Goal: Information Seeking & Learning: Learn about a topic

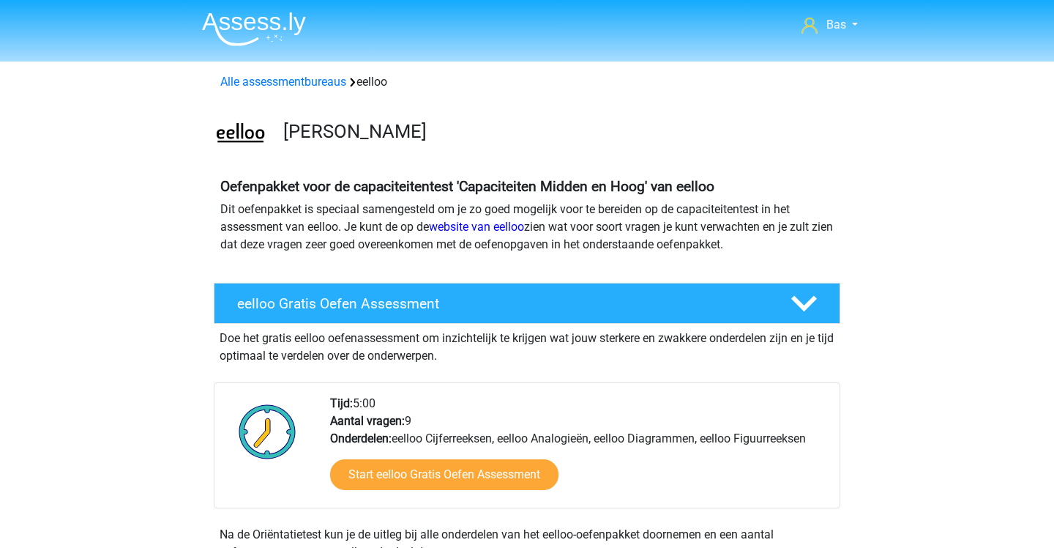
scroll to position [272, 0]
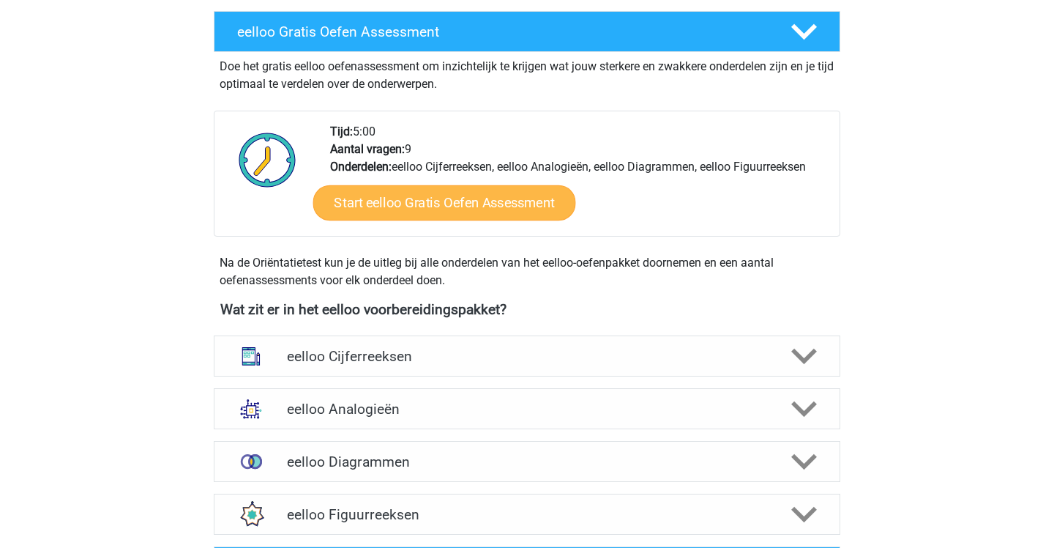
click at [515, 206] on link "Start eelloo Gratis Oefen Assessment" at bounding box center [444, 202] width 263 height 35
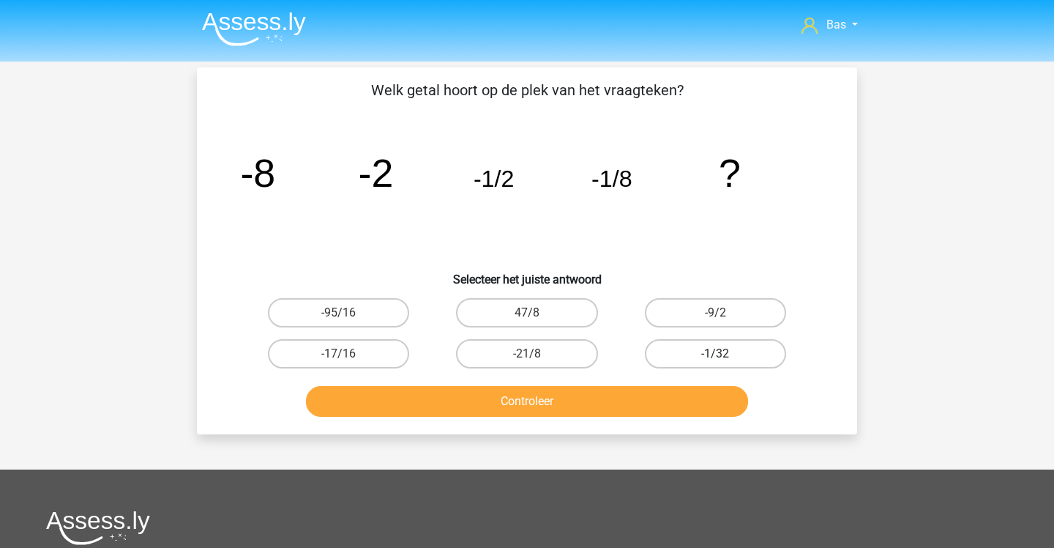
click at [670, 346] on label "-1/32" at bounding box center [715, 353] width 141 height 29
click at [715, 354] on input "-1/32" at bounding box center [720, 359] width 10 height 10
radio input "true"
click at [592, 401] on button "Controleer" at bounding box center [527, 401] width 443 height 31
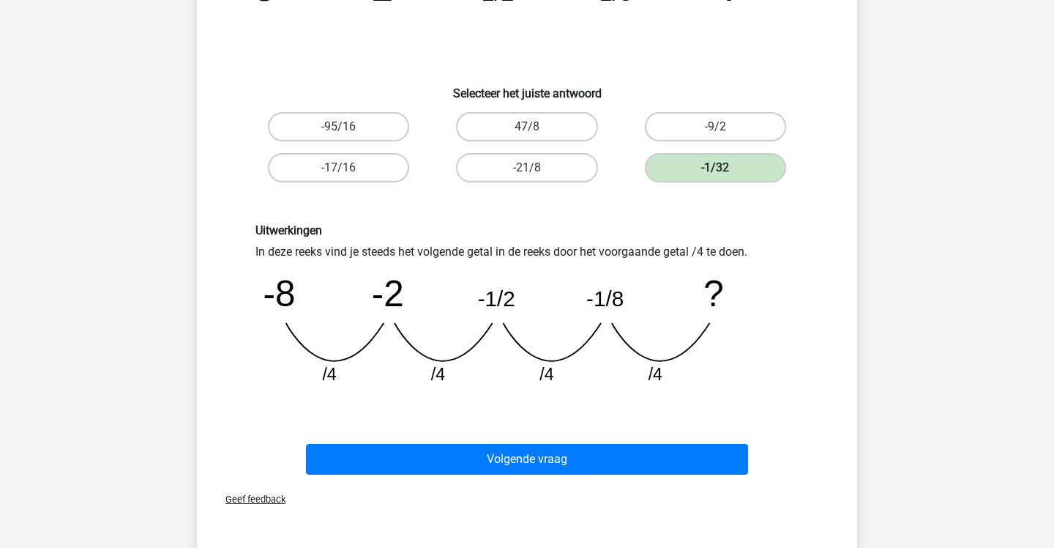
scroll to position [220, 1]
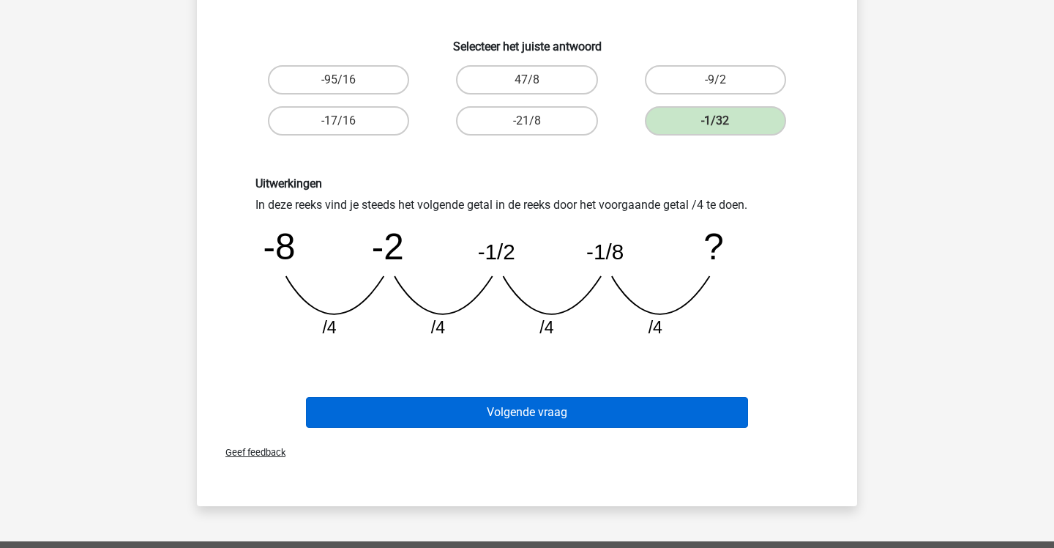
click at [554, 402] on button "Volgende vraag" at bounding box center [527, 412] width 443 height 31
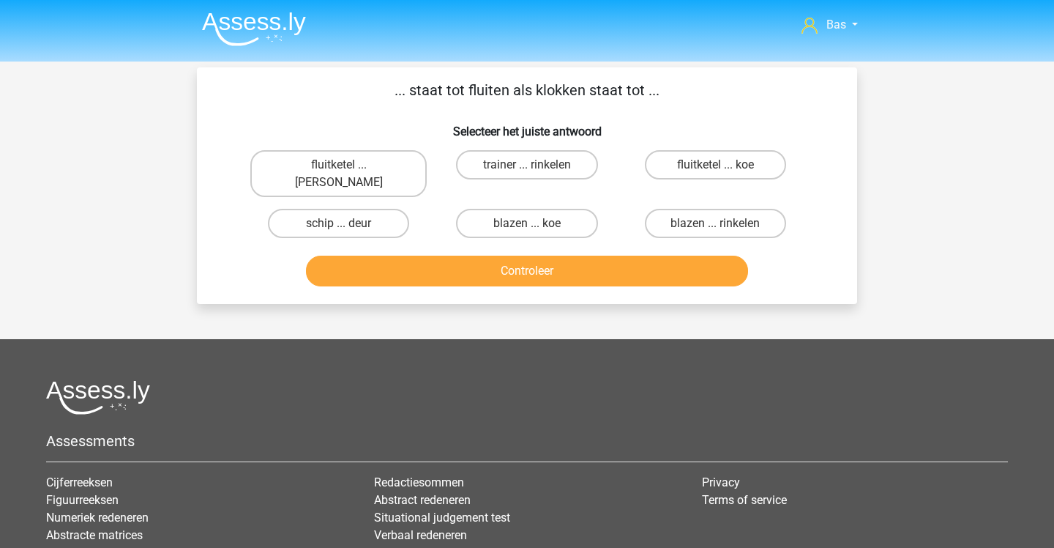
scroll to position [0, 0]
click at [390, 165] on label "fluitketel ... luiden" at bounding box center [338, 173] width 176 height 47
click at [349, 165] on input "fluitketel ... luiden" at bounding box center [344, 170] width 10 height 10
radio input "true"
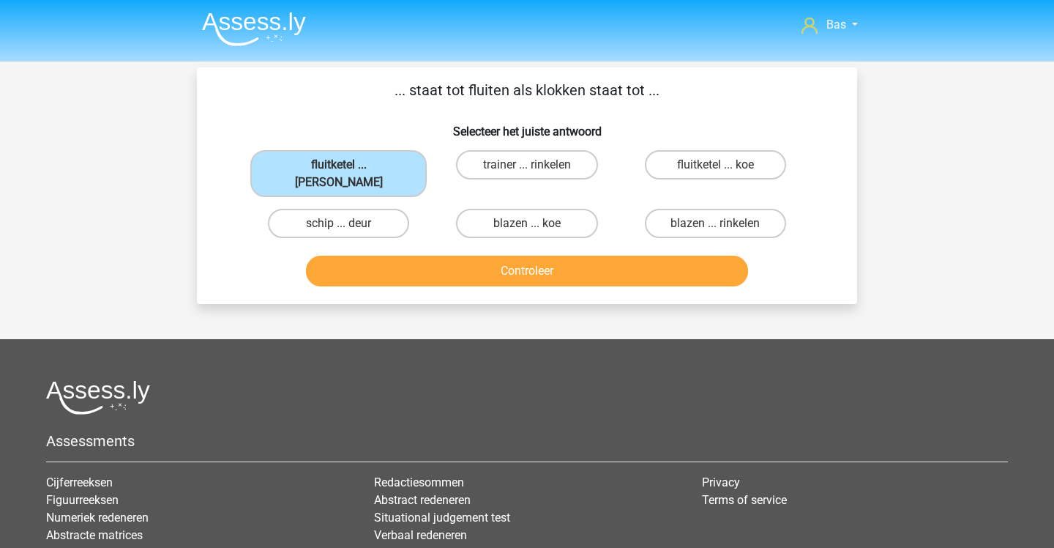
click at [453, 261] on button "Controleer" at bounding box center [527, 271] width 443 height 31
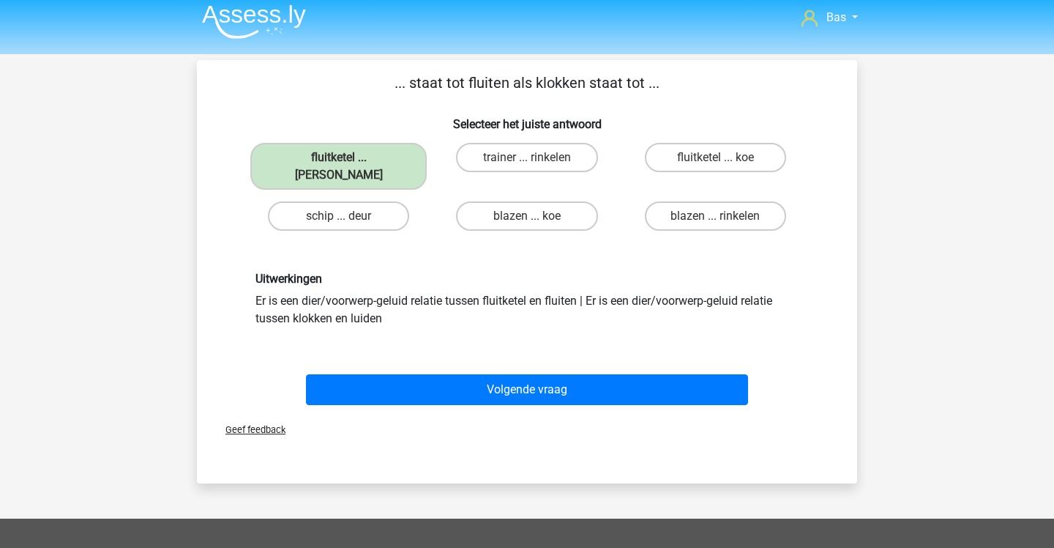
scroll to position [12, 0]
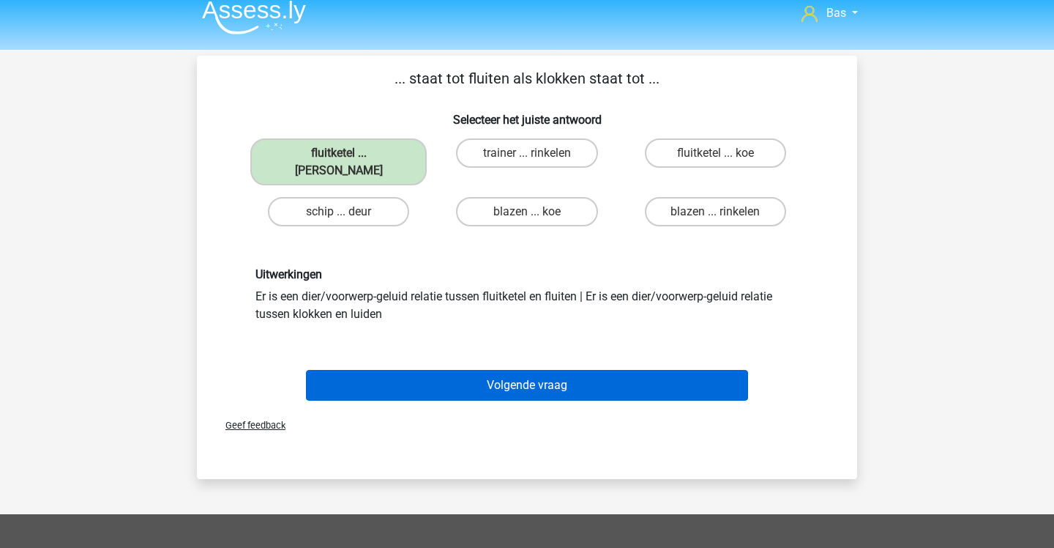
click at [445, 370] on button "Volgende vraag" at bounding box center [527, 385] width 443 height 31
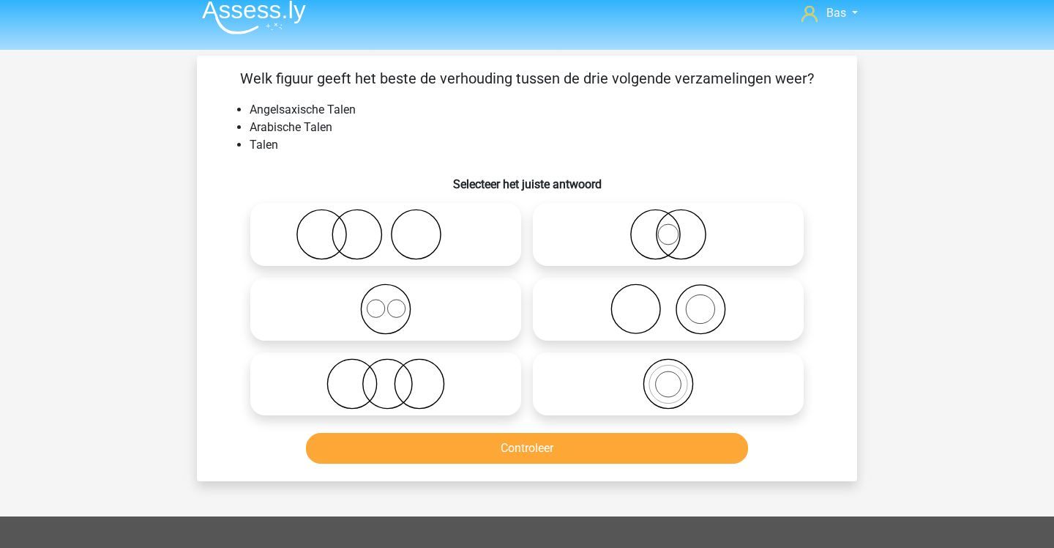
scroll to position [5, 0]
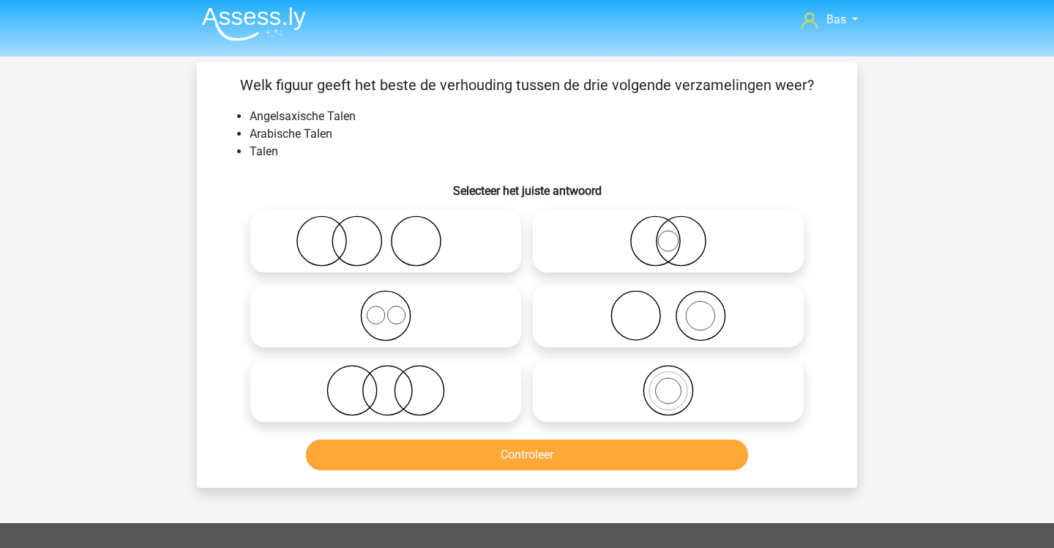
click at [458, 313] on icon at bounding box center [385, 315] width 259 height 51
click at [395, 308] on input "radio" at bounding box center [391, 304] width 10 height 10
radio input "true"
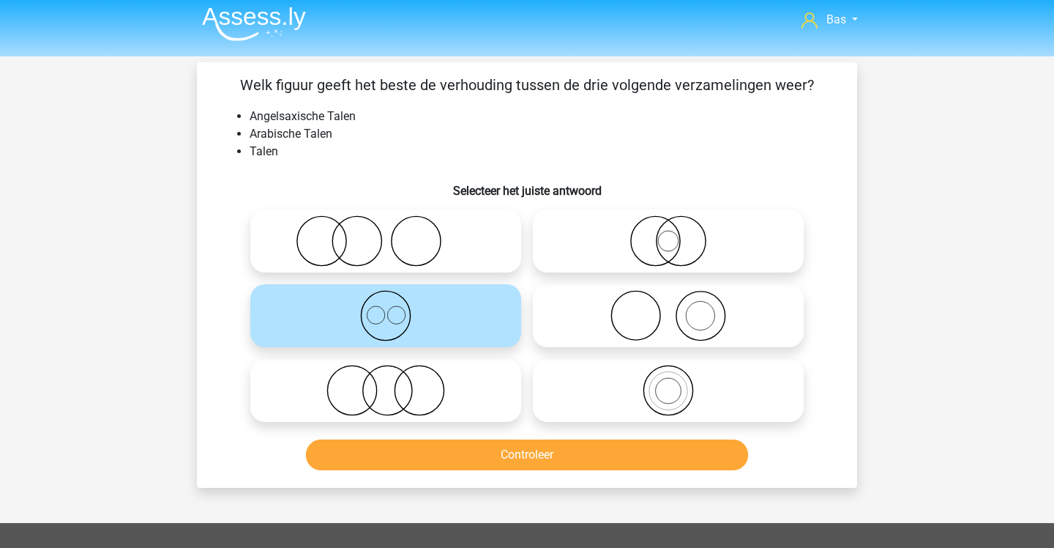
click at [502, 450] on button "Controleer" at bounding box center [527, 454] width 443 height 31
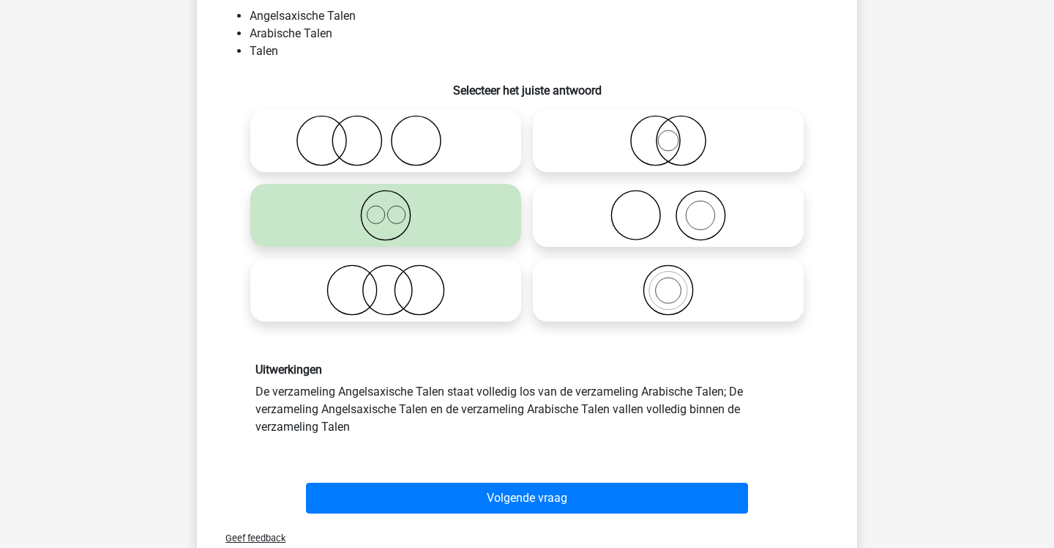
scroll to position [108, 0]
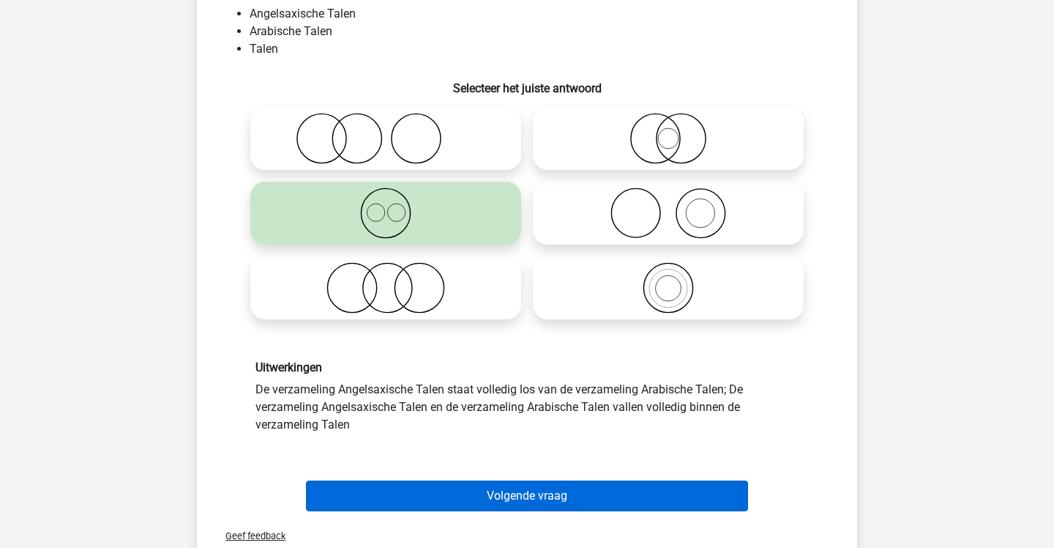
click at [497, 491] on button "Volgende vraag" at bounding box center [527, 495] width 443 height 31
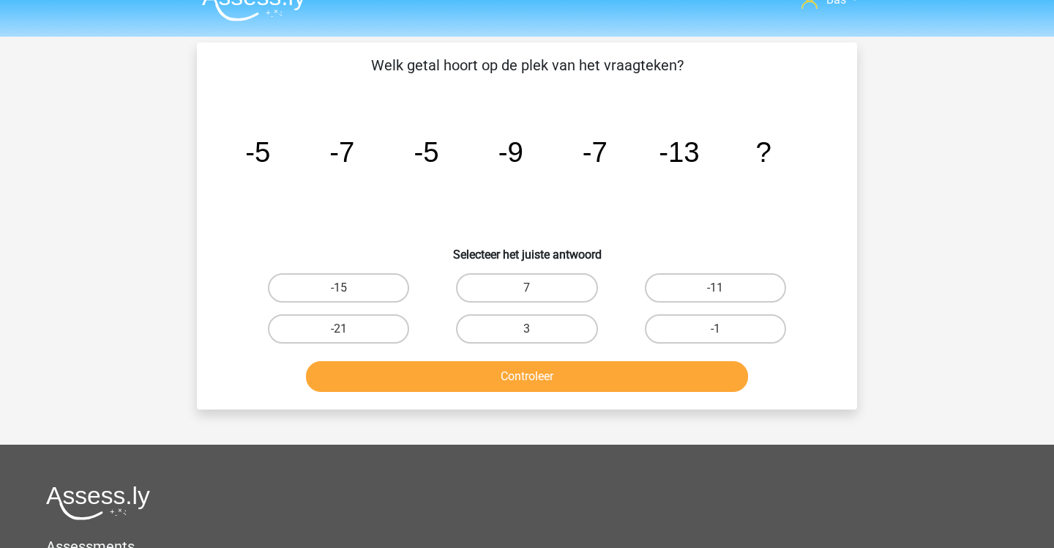
scroll to position [16, 0]
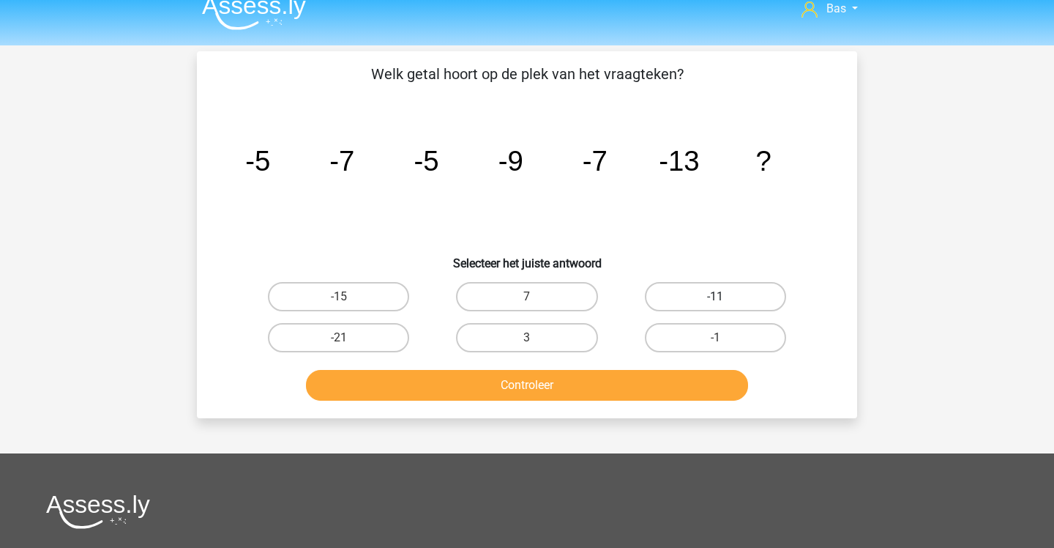
click at [710, 283] on label "-11" at bounding box center [715, 296] width 141 height 29
click at [715, 297] on input "-11" at bounding box center [720, 302] width 10 height 10
radio input "true"
click at [657, 384] on button "Controleer" at bounding box center [527, 385] width 443 height 31
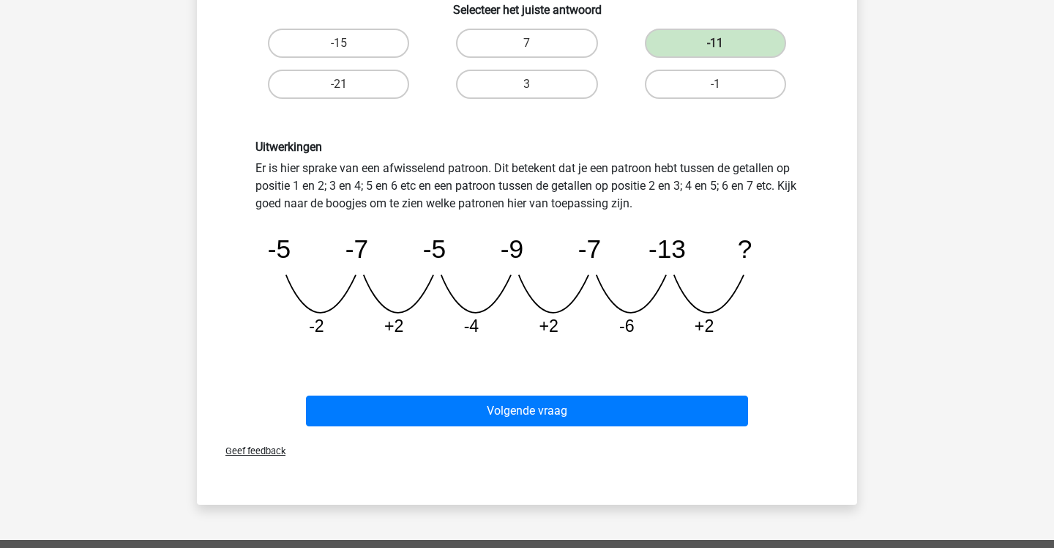
scroll to position [293, 1]
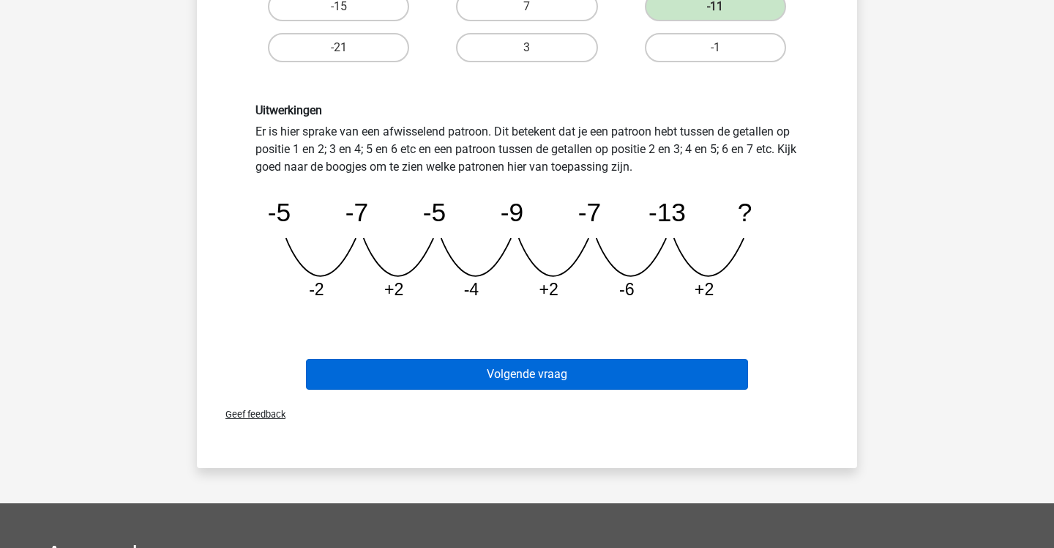
click at [660, 380] on button "Volgende vraag" at bounding box center [527, 374] width 443 height 31
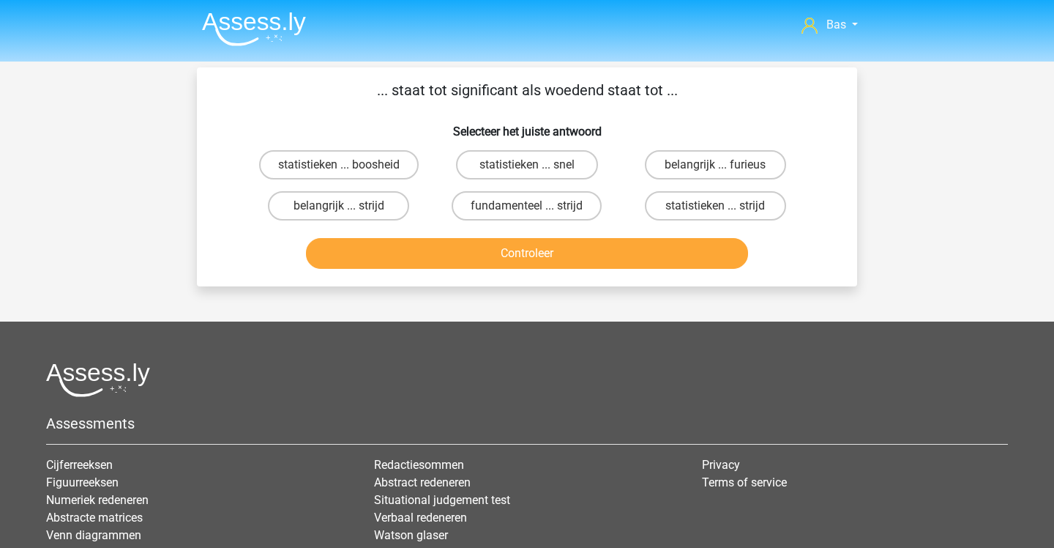
scroll to position [0, 0]
click at [674, 166] on label "belangrijk ... furieus" at bounding box center [715, 164] width 141 height 29
click at [715, 166] on input "belangrijk ... furieus" at bounding box center [720, 170] width 10 height 10
radio input "true"
click at [660, 249] on button "Controleer" at bounding box center [527, 253] width 443 height 31
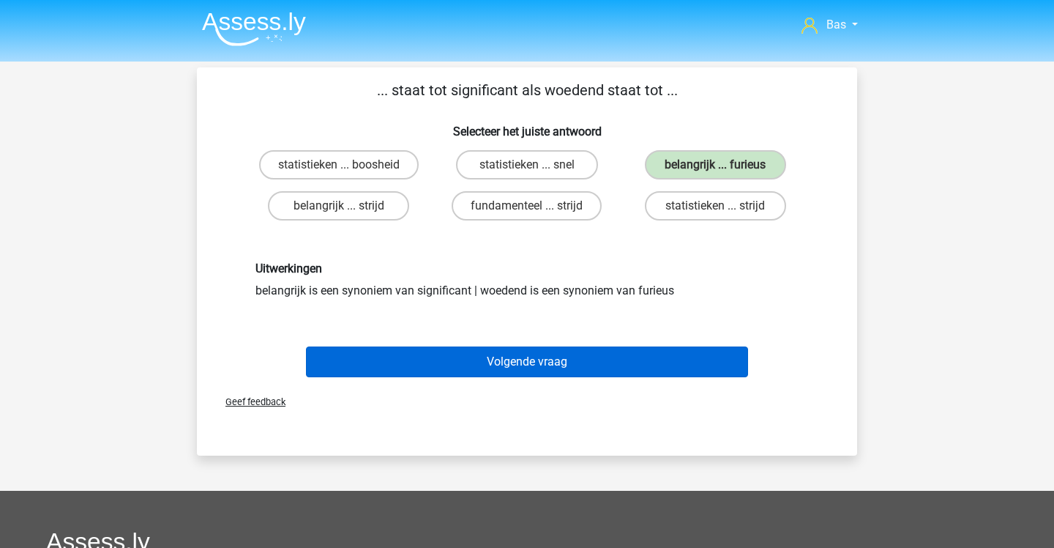
click at [664, 353] on button "Volgende vraag" at bounding box center [527, 361] width 443 height 31
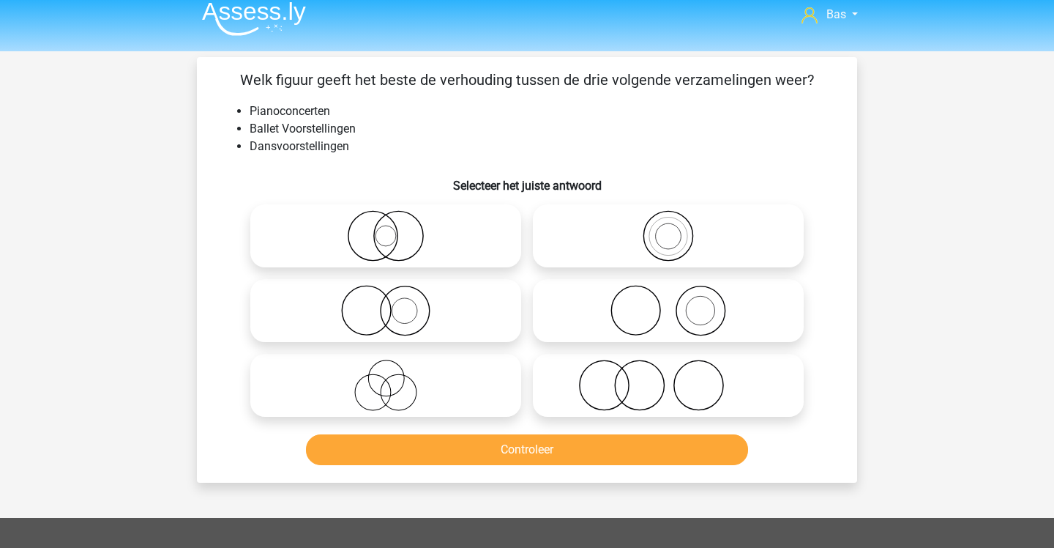
scroll to position [5, 0]
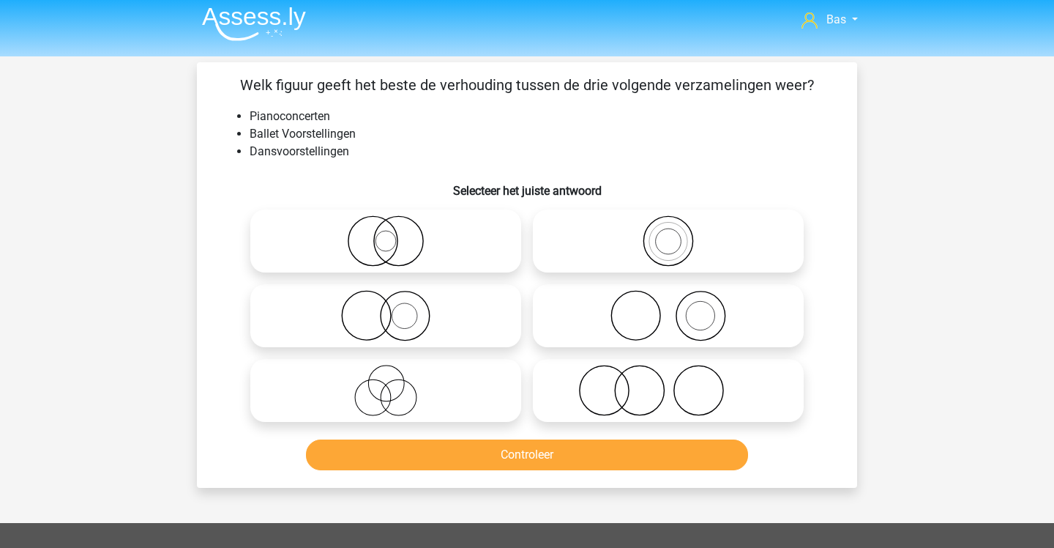
click at [664, 322] on icon at bounding box center [668, 315] width 259 height 51
click at [669, 308] on input "radio" at bounding box center [674, 304] width 10 height 10
radio input "true"
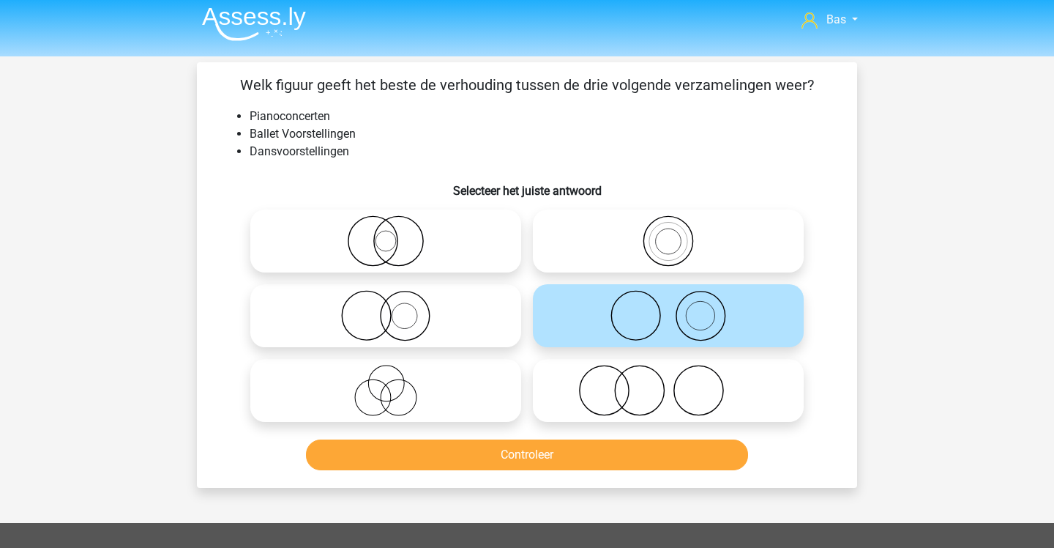
click at [647, 373] on icon at bounding box center [668, 390] width 259 height 51
click at [669, 373] on input "radio" at bounding box center [674, 378] width 10 height 10
radio input "true"
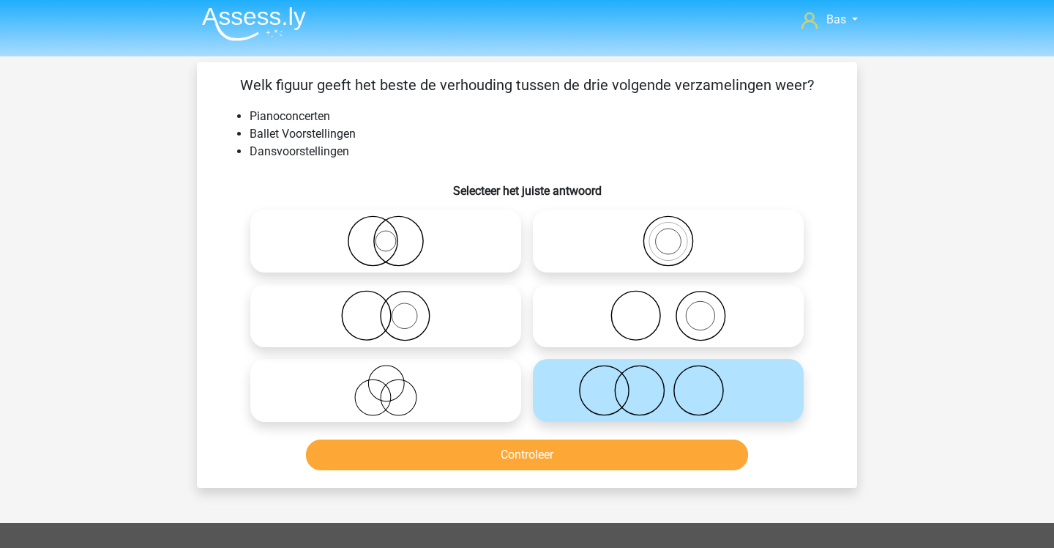
click at [637, 461] on button "Controleer" at bounding box center [527, 454] width 443 height 31
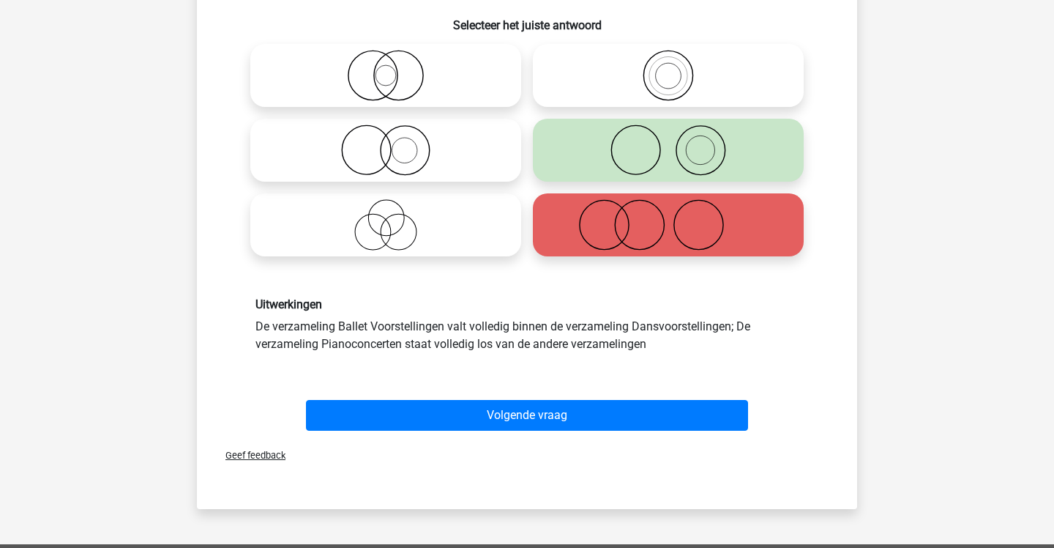
scroll to position [172, 0]
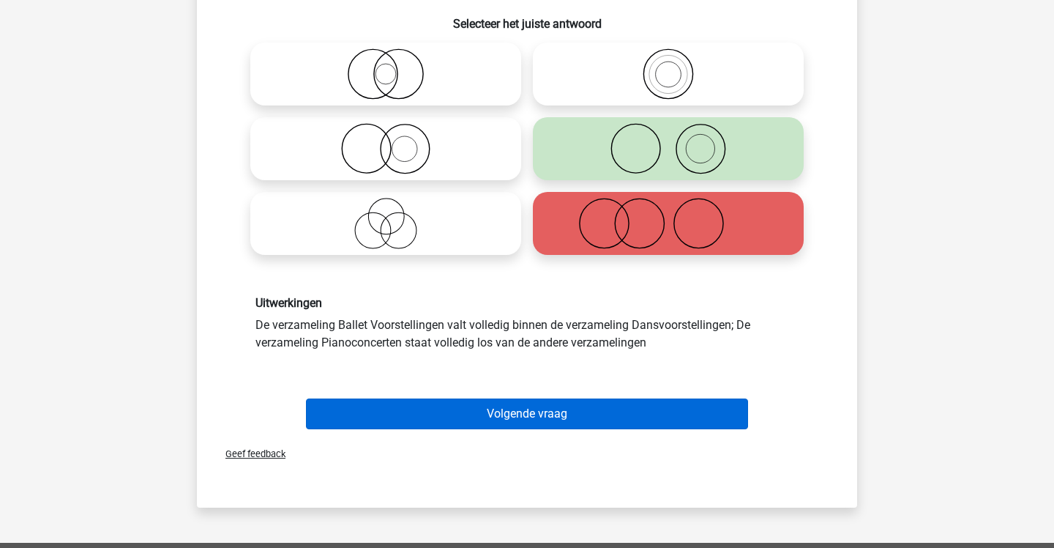
click at [632, 407] on button "Volgende vraag" at bounding box center [527, 413] width 443 height 31
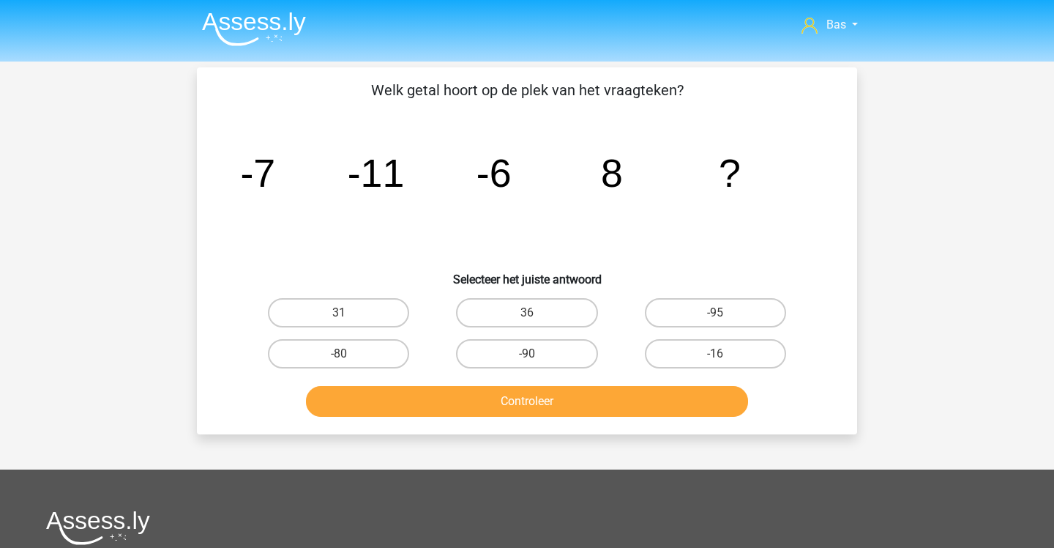
scroll to position [0, 0]
click at [681, 306] on label "-95" at bounding box center [715, 312] width 141 height 29
click at [715, 313] on input "-95" at bounding box center [720, 318] width 10 height 10
radio input "true"
click at [640, 390] on button "Controleer" at bounding box center [527, 401] width 443 height 31
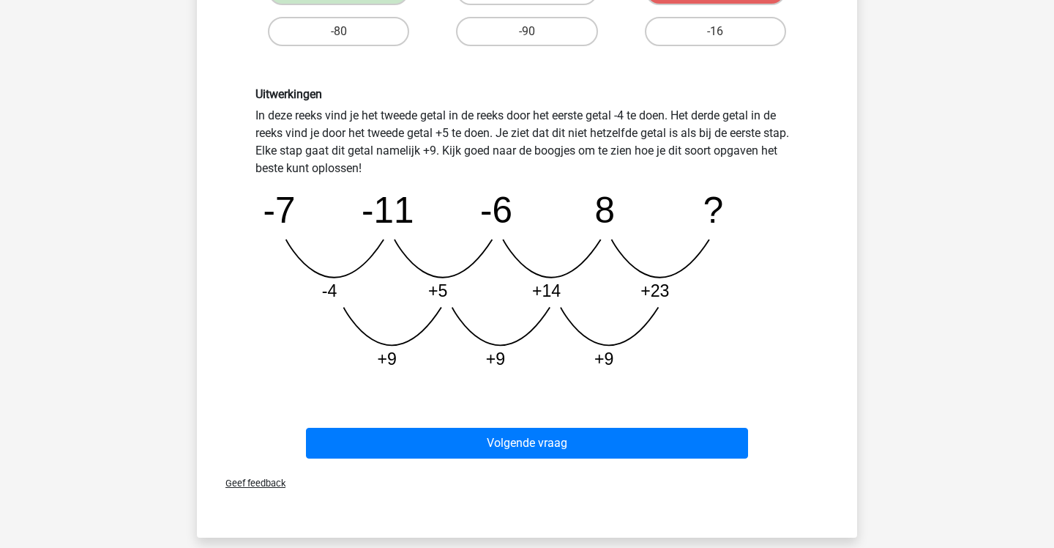
scroll to position [333, 0]
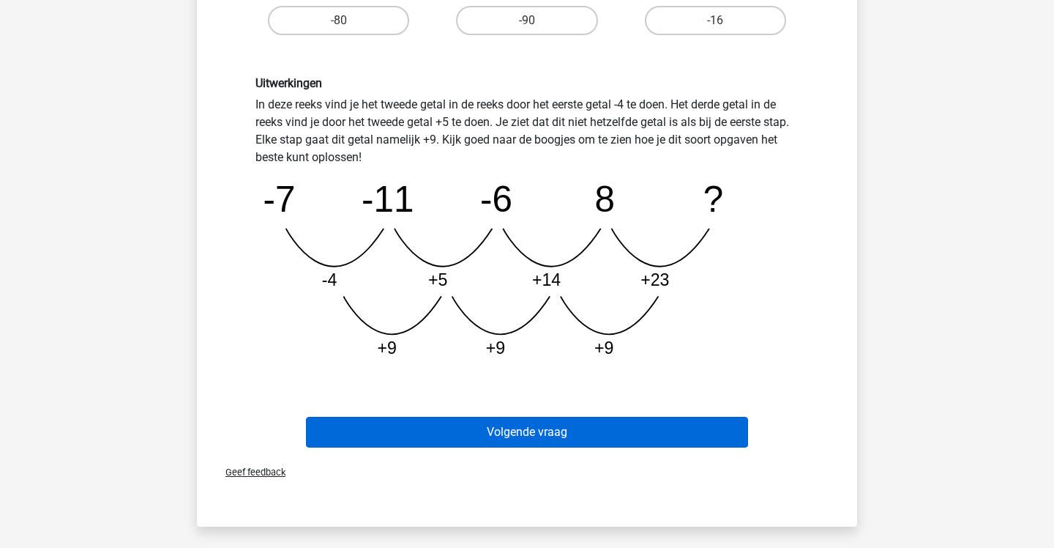
click at [421, 423] on button "Volgende vraag" at bounding box center [527, 432] width 443 height 31
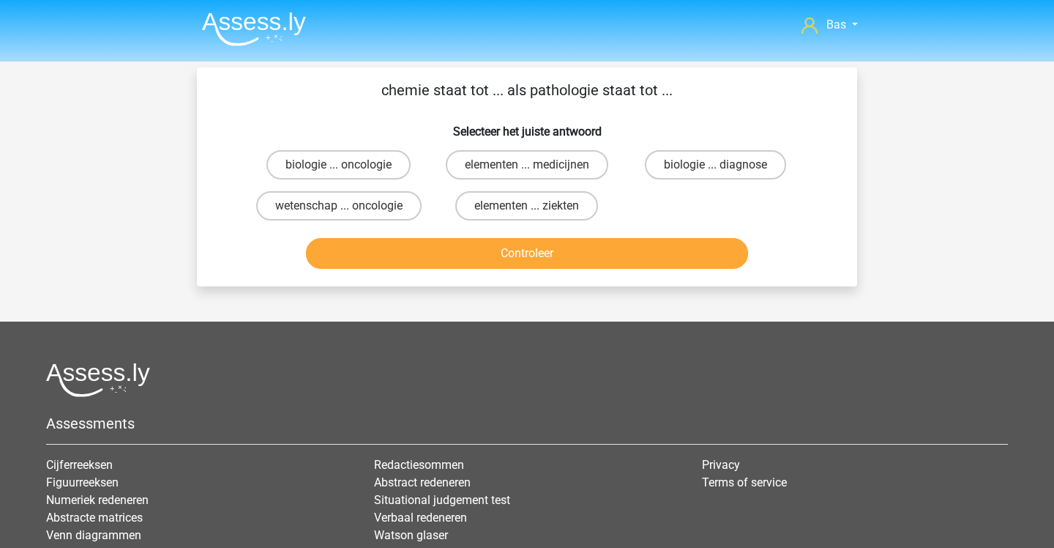
scroll to position [0, 0]
click at [332, 153] on label "biologie ... oncologie" at bounding box center [339, 164] width 144 height 29
click at [339, 165] on input "biologie ... oncologie" at bounding box center [344, 170] width 10 height 10
radio input "true"
click at [473, 265] on button "Controleer" at bounding box center [527, 253] width 443 height 31
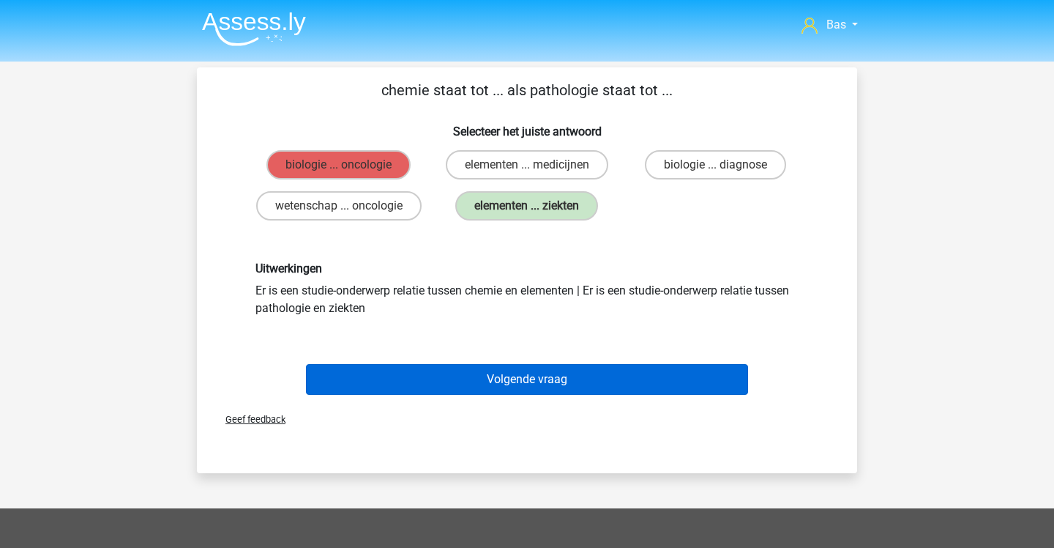
click at [567, 381] on button "Volgende vraag" at bounding box center [527, 379] width 443 height 31
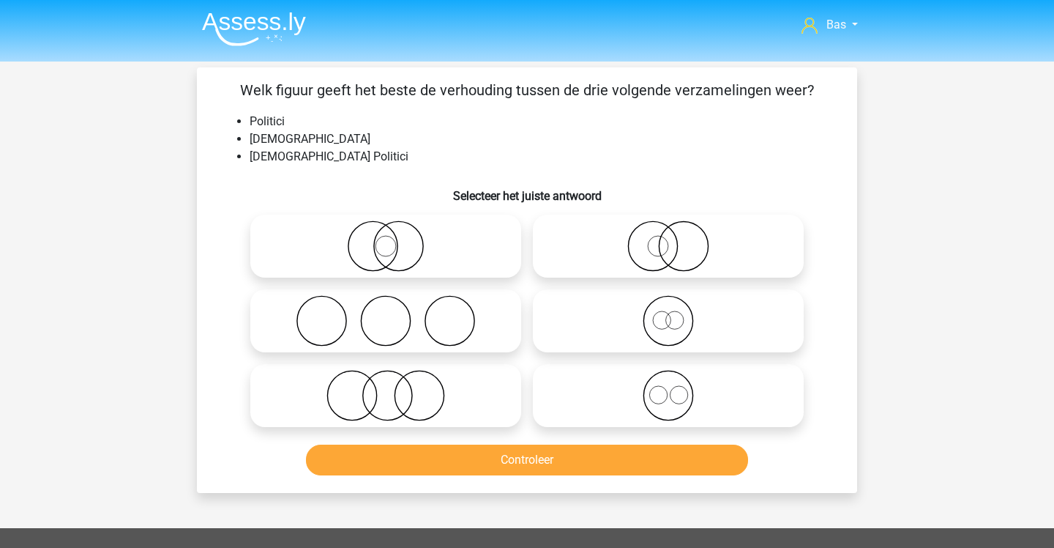
click at [576, 318] on icon at bounding box center [668, 320] width 259 height 51
click at [669, 313] on input "radio" at bounding box center [674, 309] width 10 height 10
radio input "true"
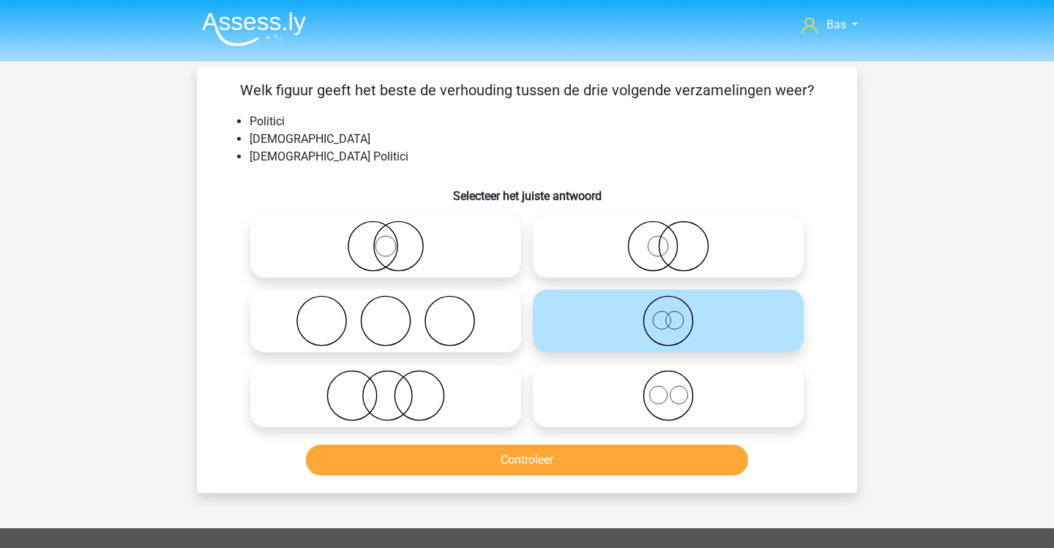
click at [684, 456] on button "Controleer" at bounding box center [527, 459] width 443 height 31
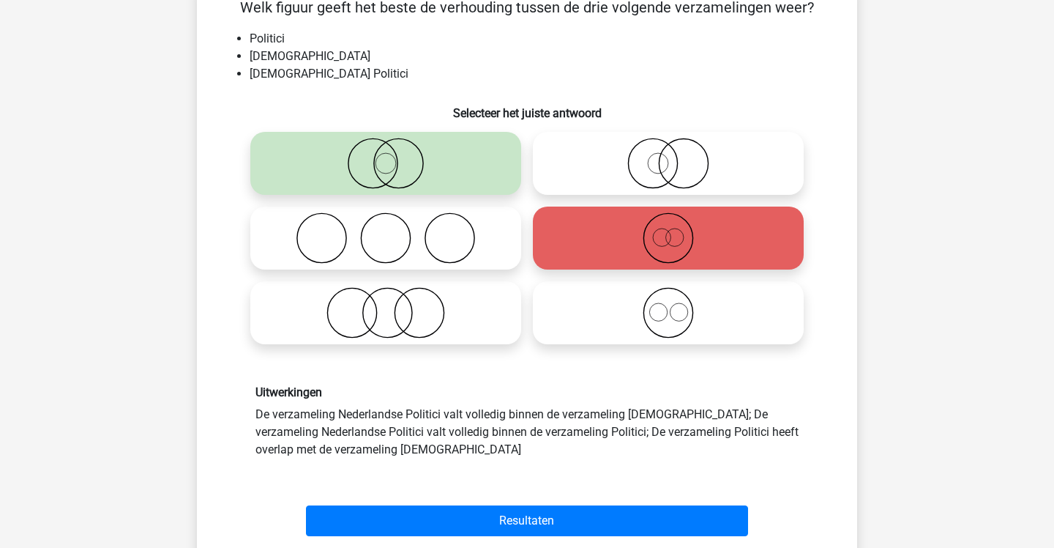
scroll to position [83, 0]
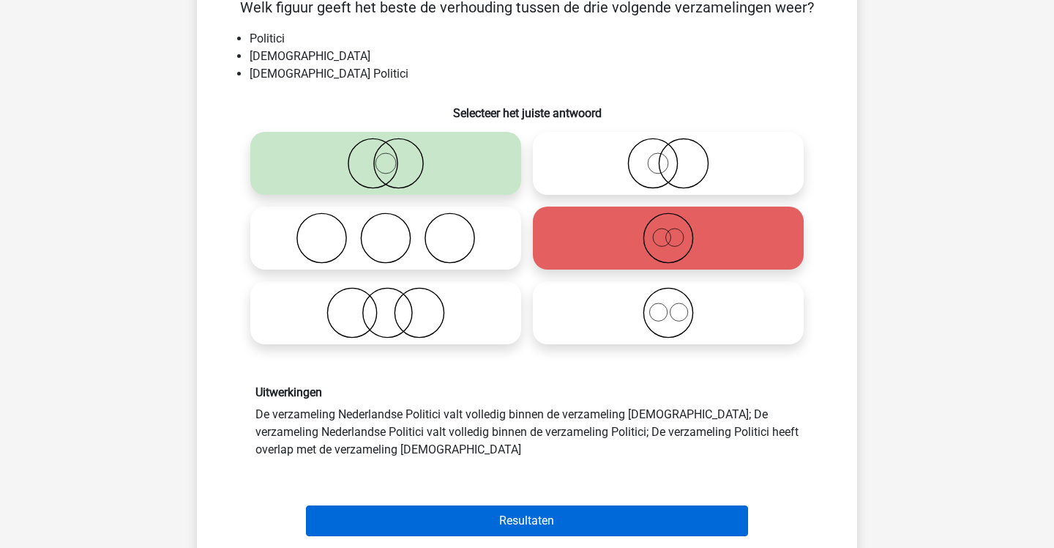
click at [688, 505] on button "Resultaten" at bounding box center [527, 520] width 443 height 31
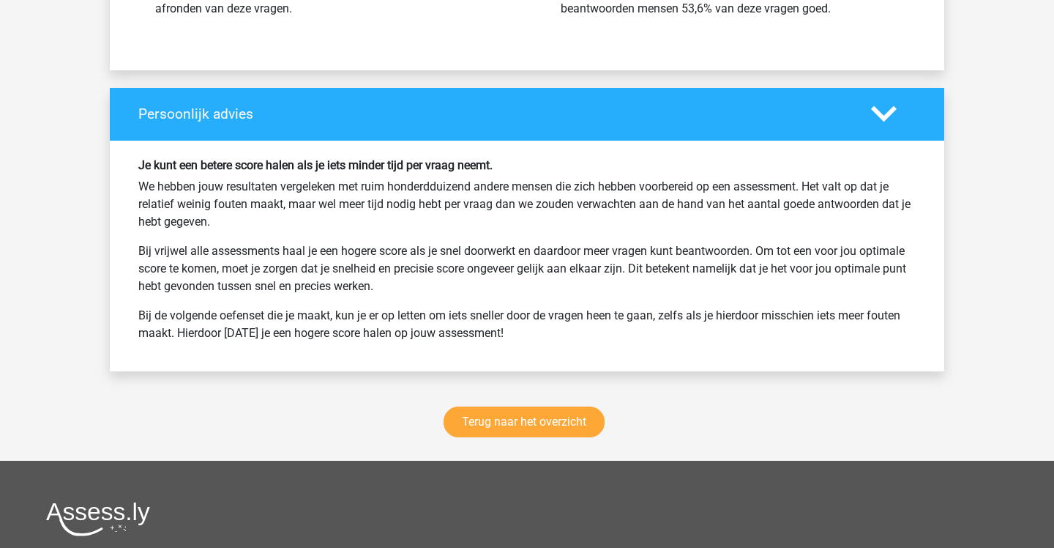
scroll to position [2145, 0]
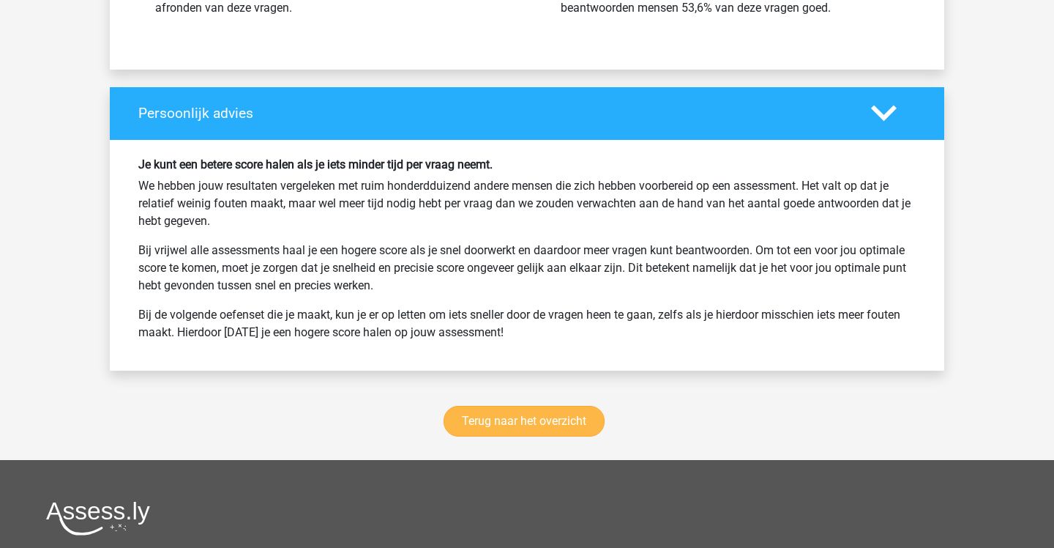
click at [575, 410] on link "Terug naar het overzicht" at bounding box center [524, 421] width 161 height 31
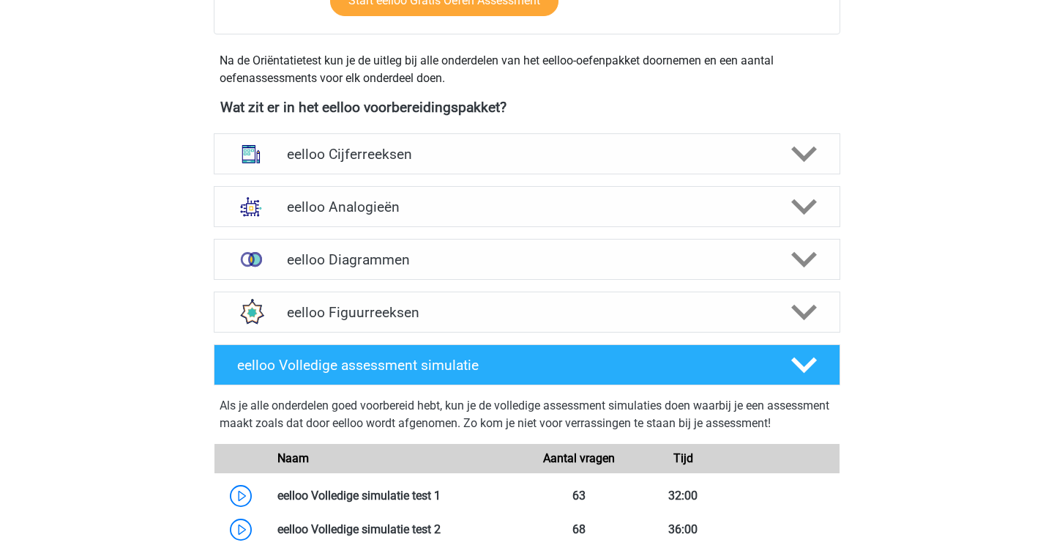
scroll to position [471, 0]
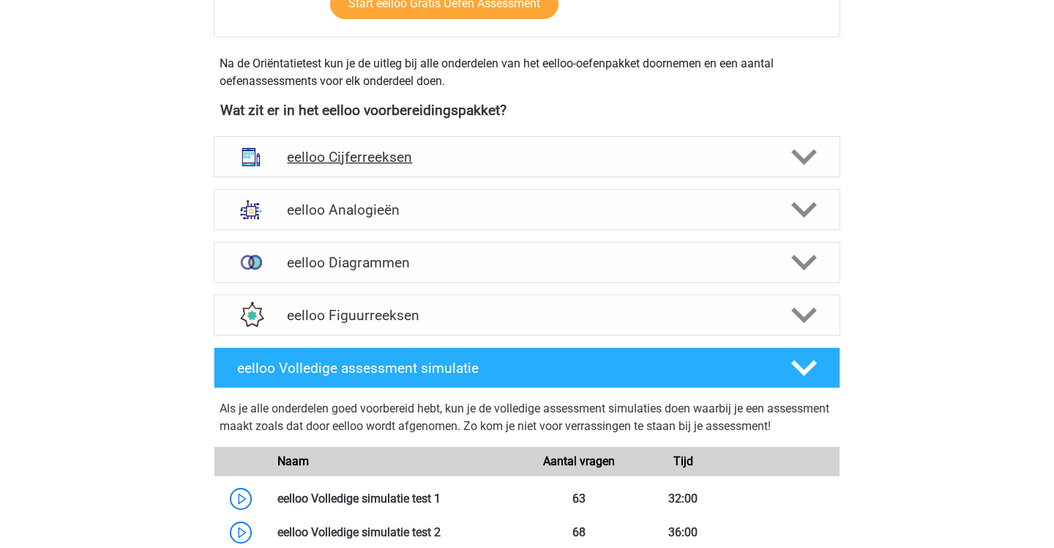
click at [547, 158] on h4 "eelloo Cijferreeksen" at bounding box center [527, 157] width 480 height 17
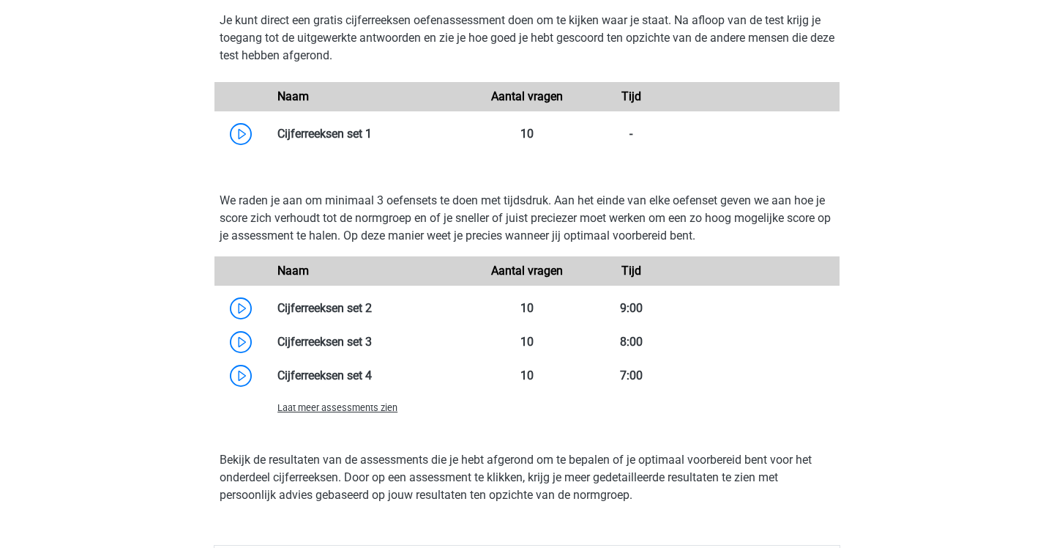
scroll to position [958, 0]
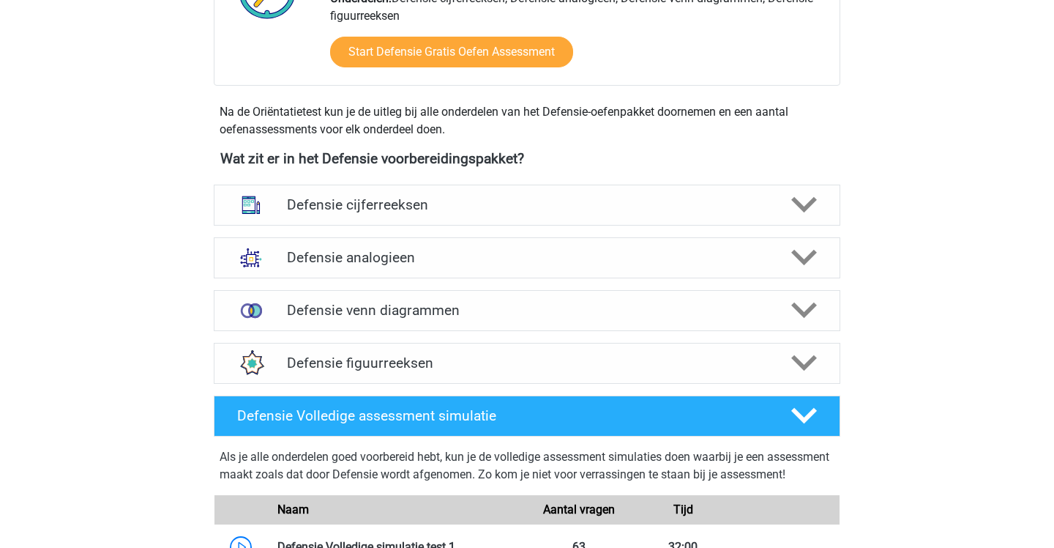
scroll to position [576, 0]
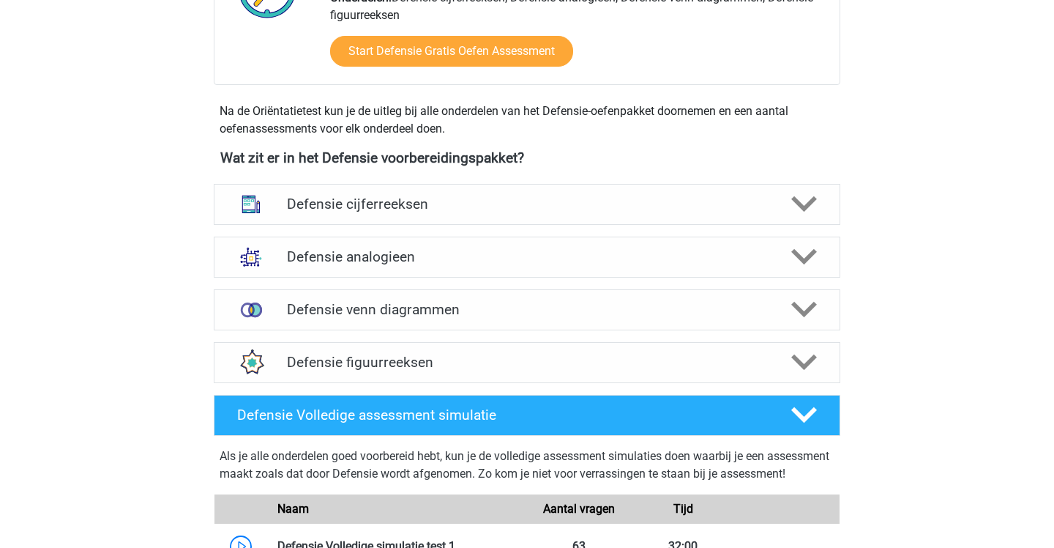
click at [678, 160] on h4 "Wat zit er in het Defensie voorbereidingspakket?" at bounding box center [527, 157] width 614 height 17
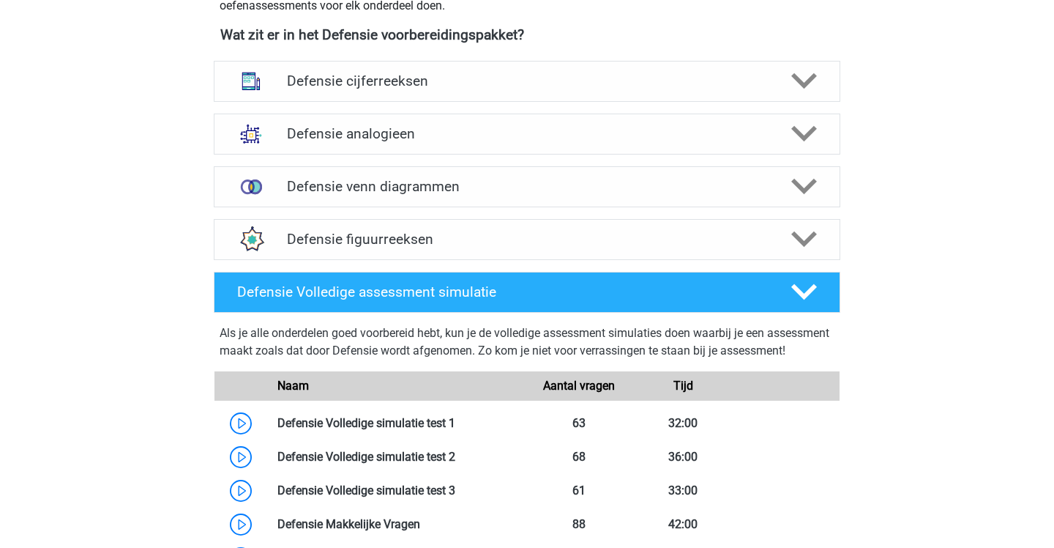
scroll to position [696, 0]
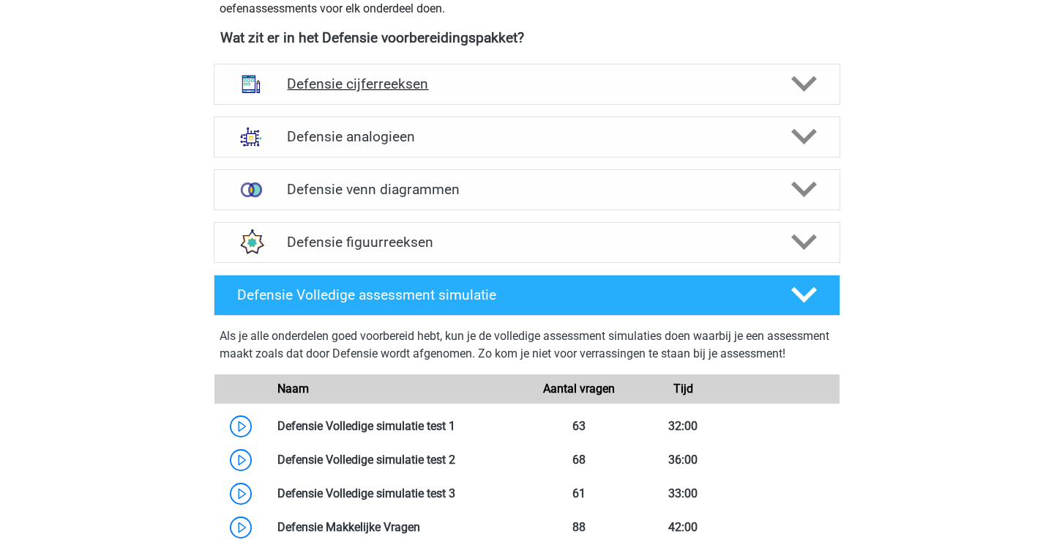
click at [625, 88] on h4 "Defensie cijferreeksen" at bounding box center [527, 83] width 480 height 17
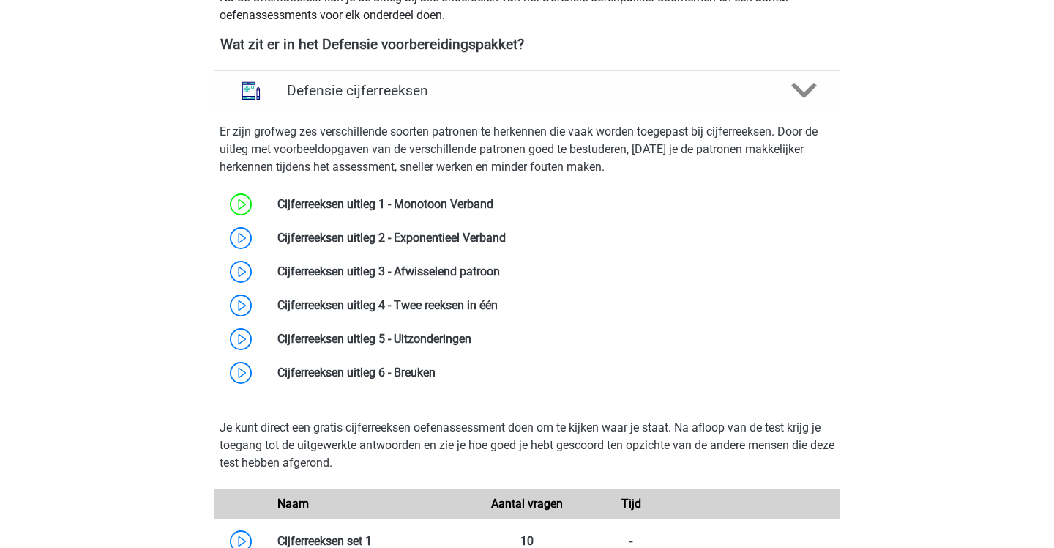
scroll to position [694, 0]
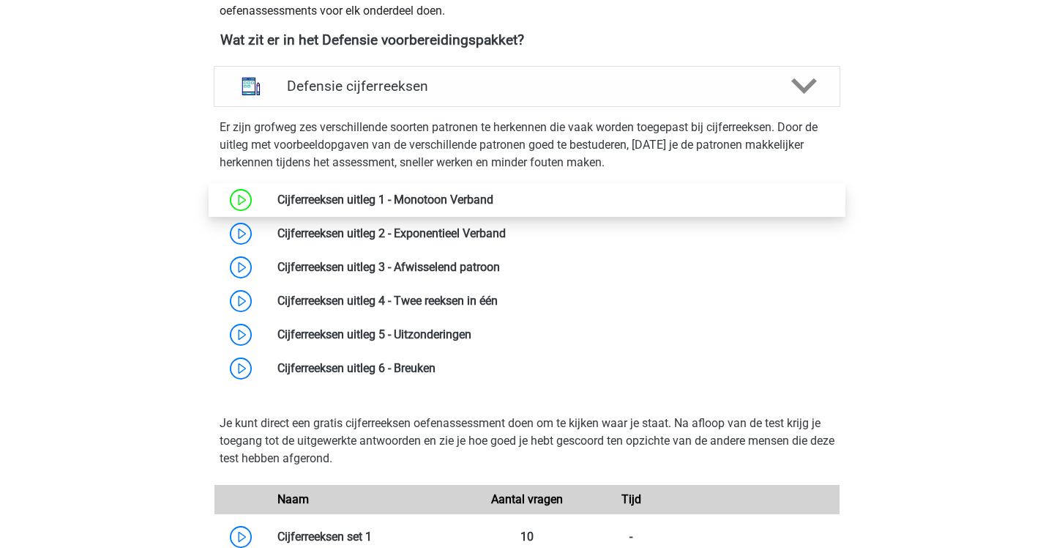
click at [494, 193] on link at bounding box center [494, 200] width 0 height 14
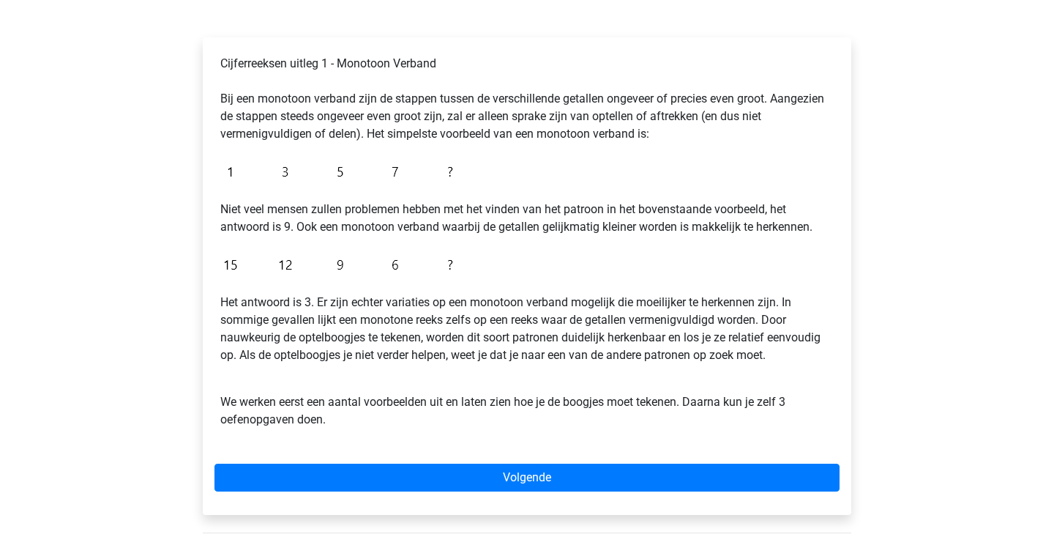
scroll to position [216, 0]
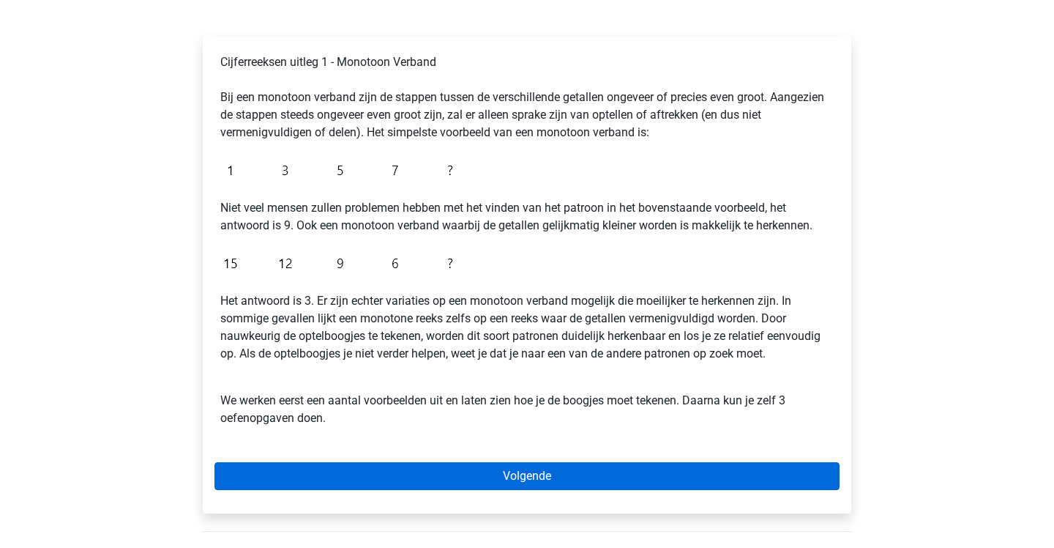
click at [427, 475] on link "Volgende" at bounding box center [527, 476] width 625 height 28
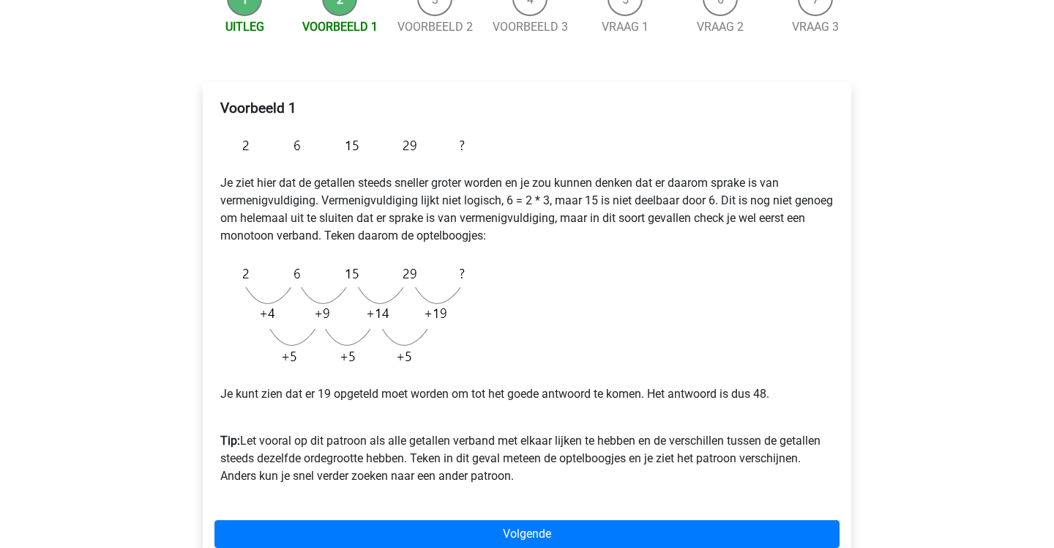
scroll to position [171, 0]
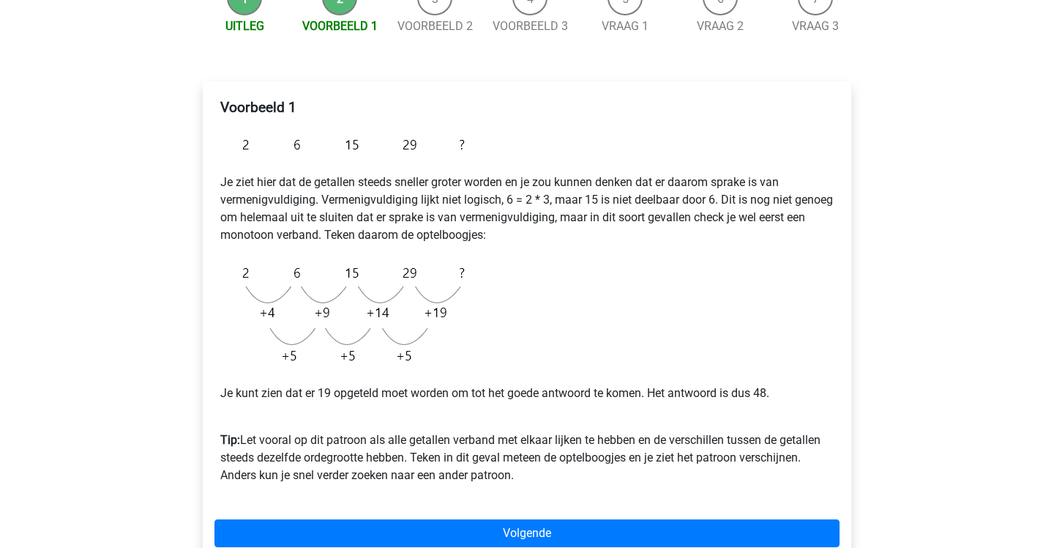
click at [472, 418] on p "Tip: Let vooral op dit patroon als alle getallen verband met elkaar lijken te h…" at bounding box center [527, 449] width 614 height 70
click at [443, 420] on p "Tip: Let vooral op dit patroon als alle getallen verband met elkaar lijken te h…" at bounding box center [527, 449] width 614 height 70
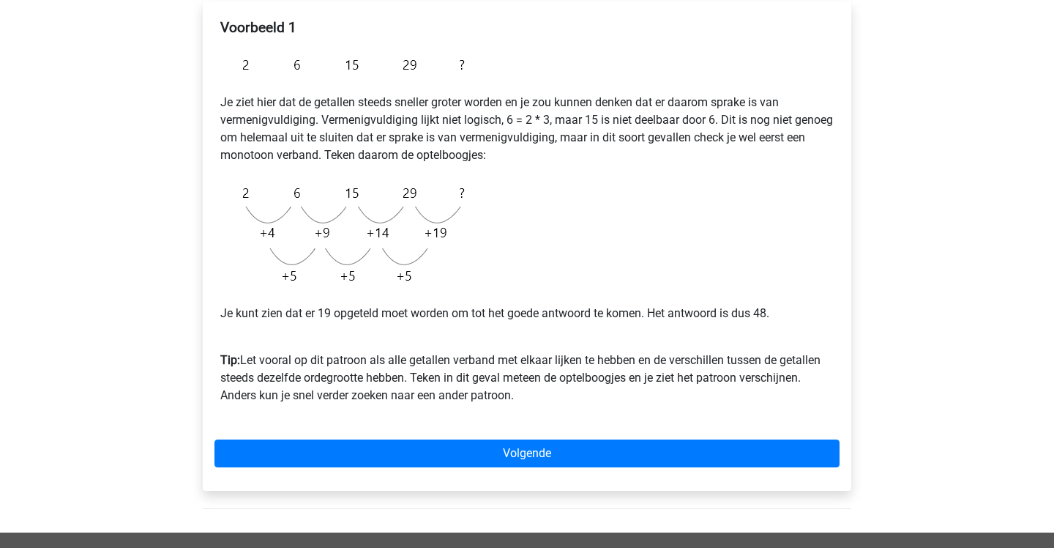
scroll to position [251, 0]
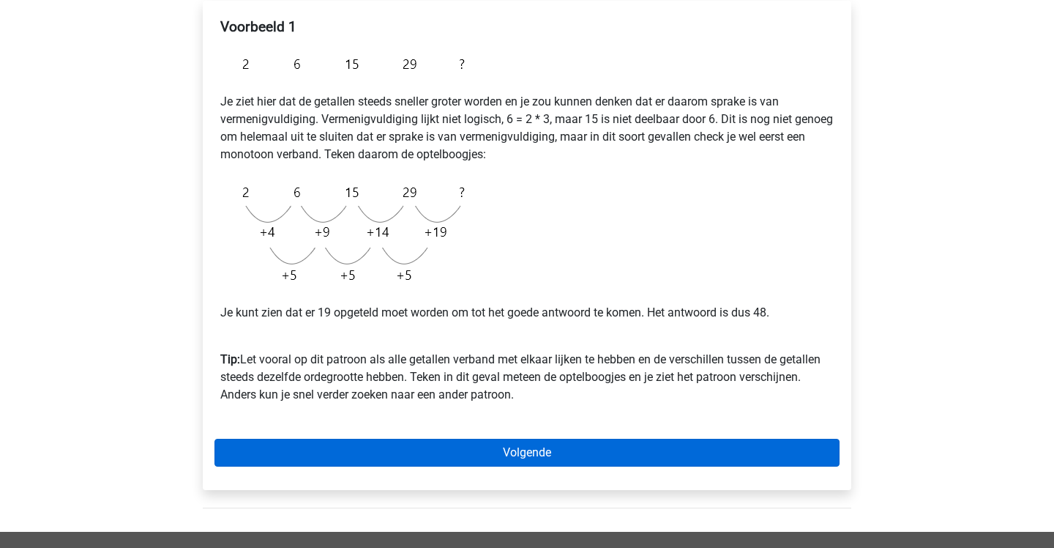
click at [456, 447] on link "Volgende" at bounding box center [527, 453] width 625 height 28
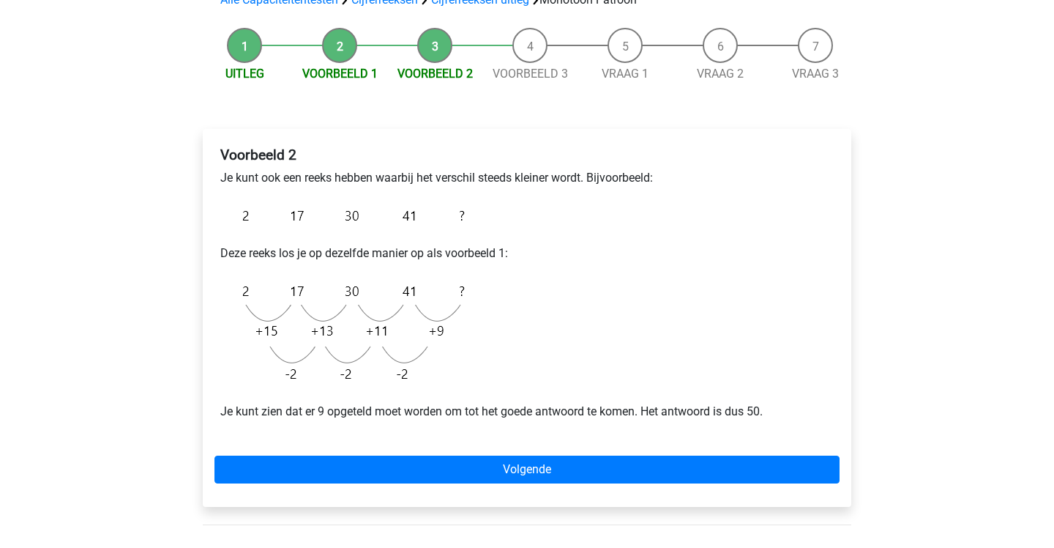
scroll to position [124, 0]
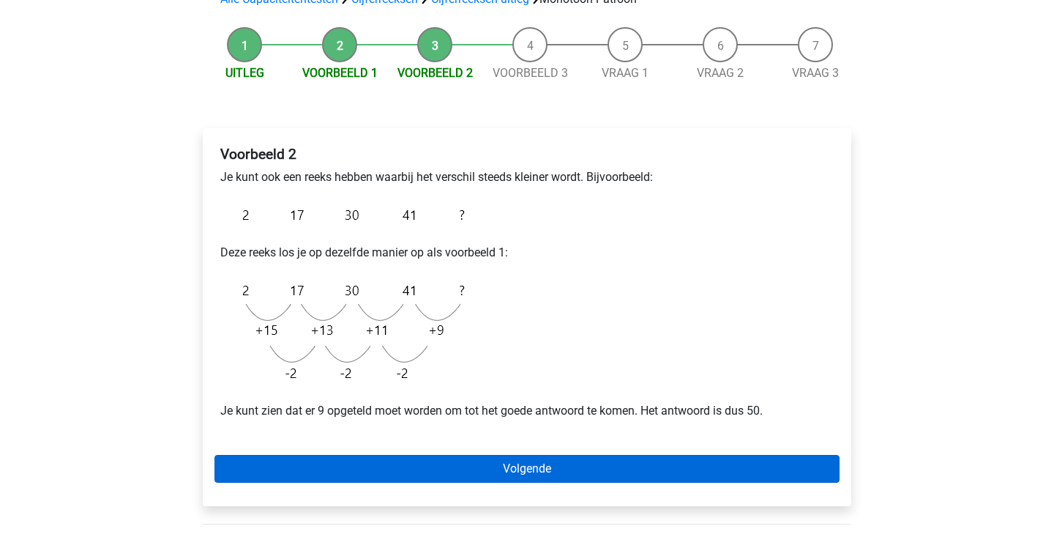
click at [469, 474] on link "Volgende" at bounding box center [527, 469] width 625 height 28
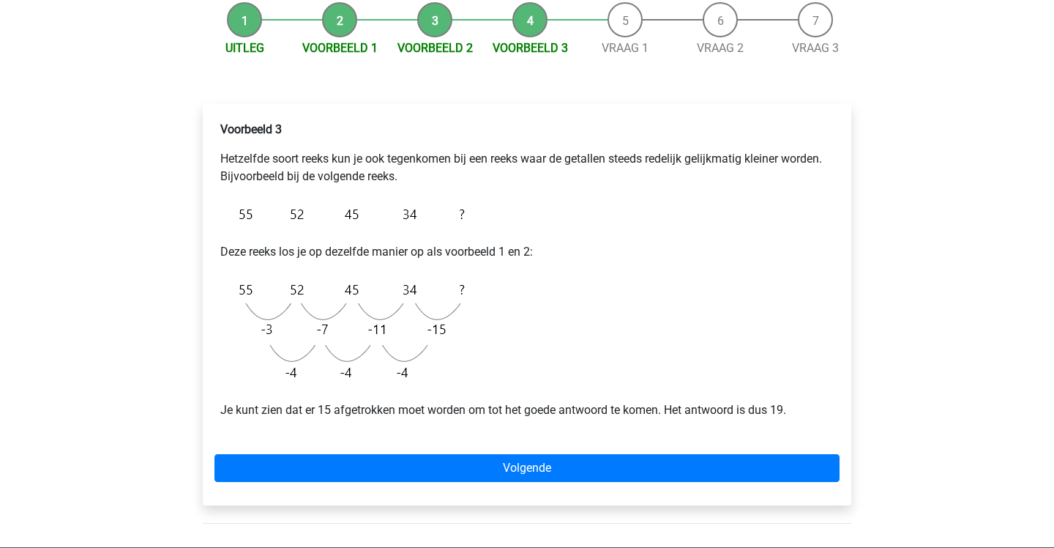
scroll to position [146, 0]
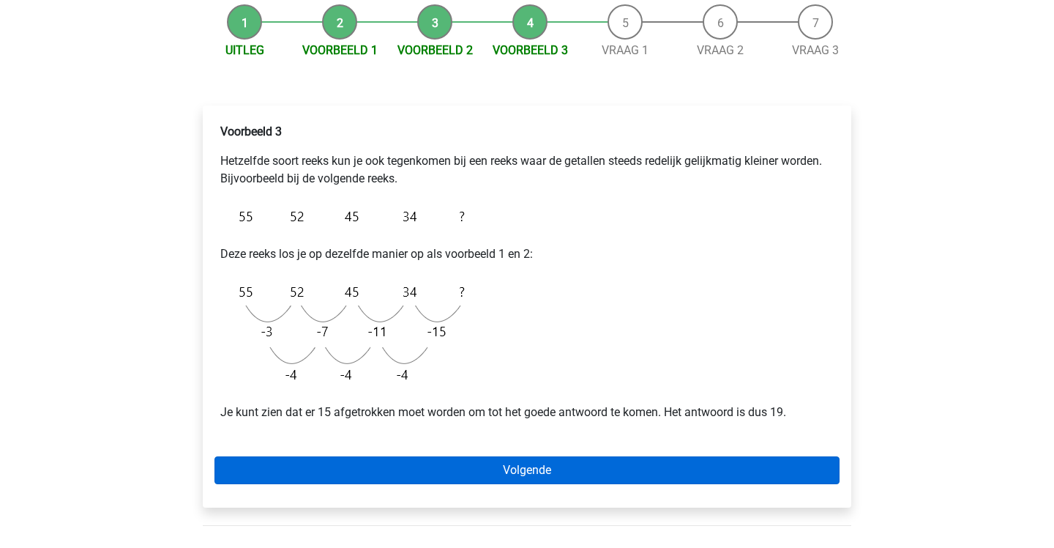
click at [491, 473] on link "Volgende" at bounding box center [527, 470] width 625 height 28
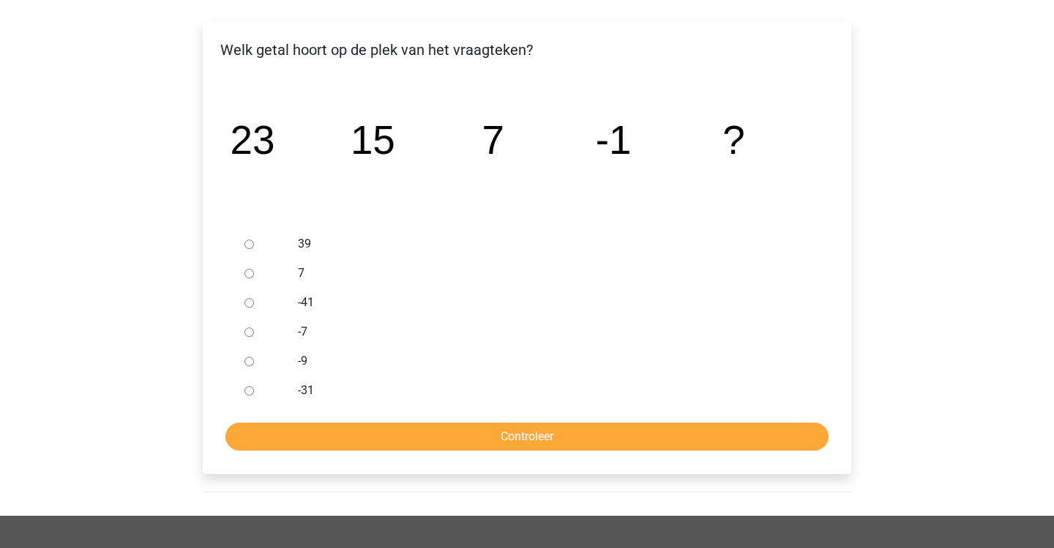
scroll to position [229, 0]
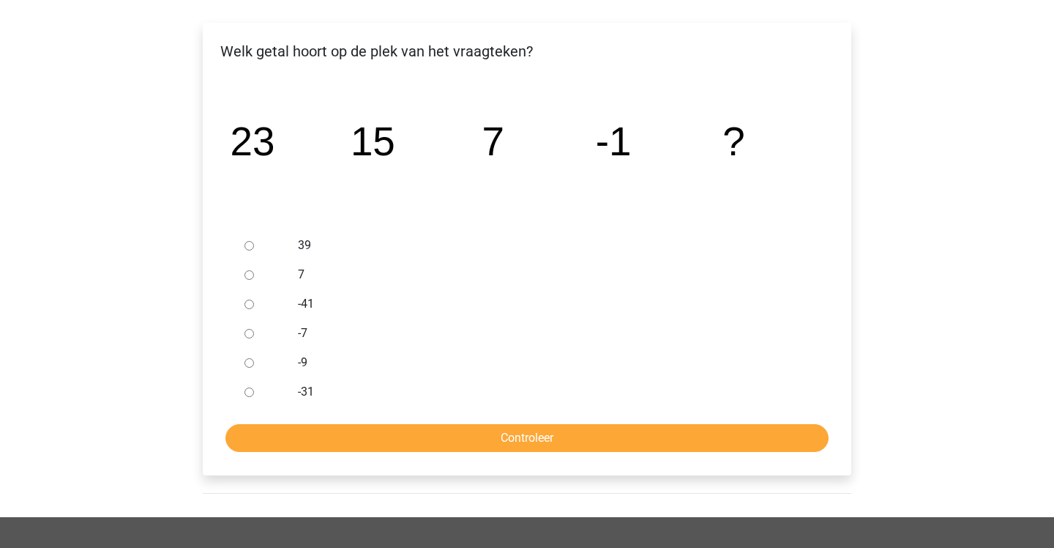
click at [250, 360] on input "-9" at bounding box center [250, 363] width 10 height 10
radio input "true"
click at [311, 435] on input "Controleer" at bounding box center [527, 438] width 603 height 28
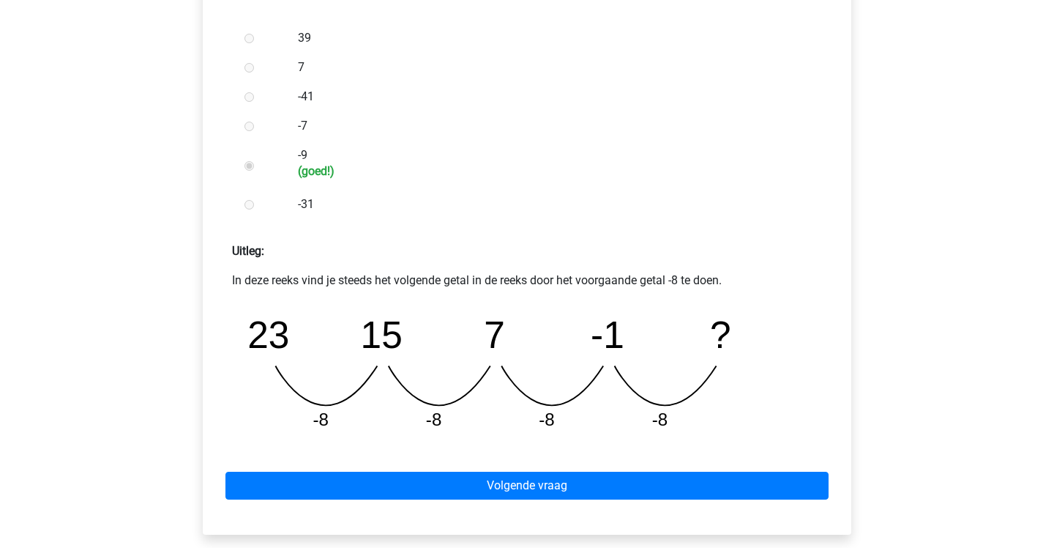
scroll to position [436, 0]
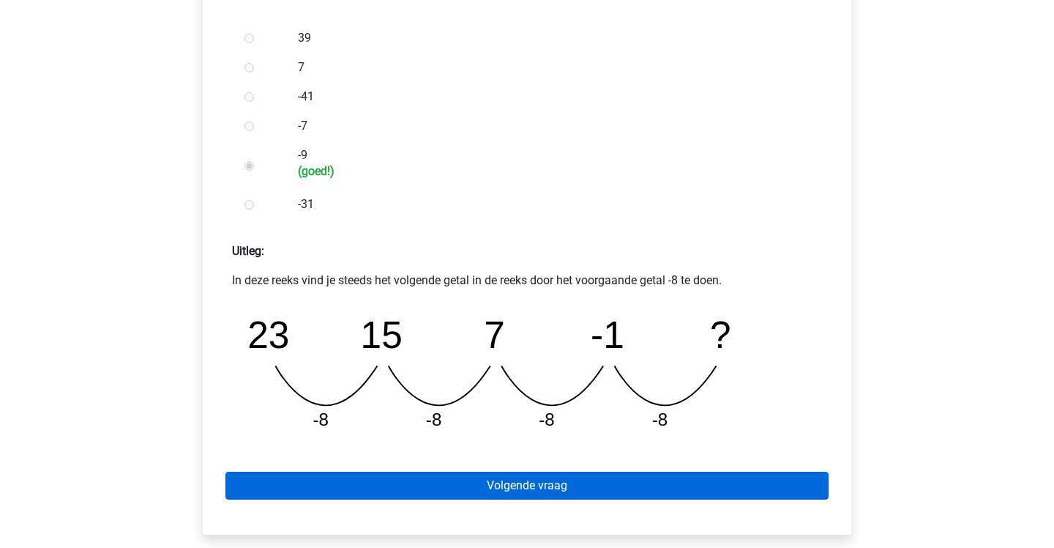
click at [379, 485] on link "Volgende vraag" at bounding box center [527, 486] width 603 height 28
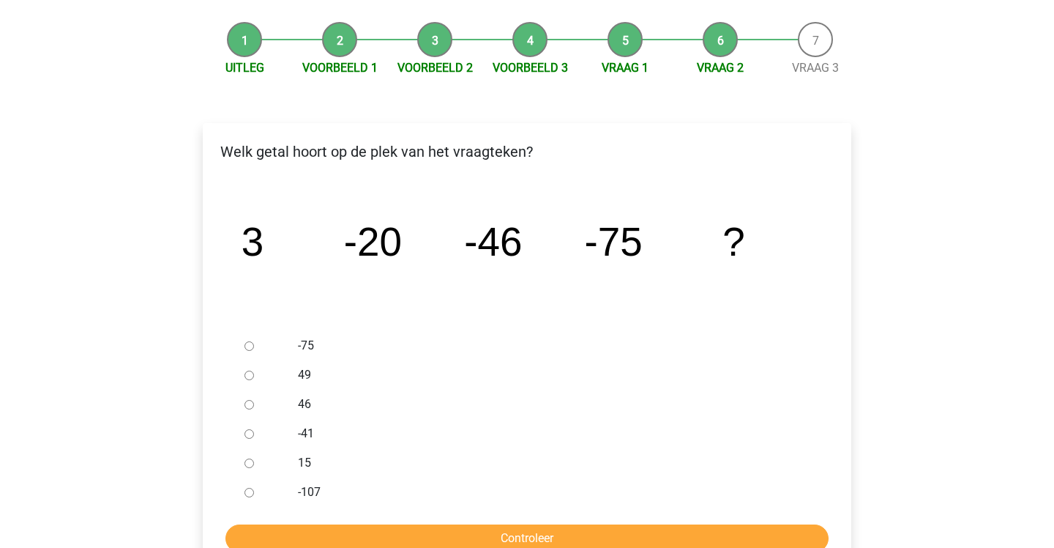
scroll to position [170, 0]
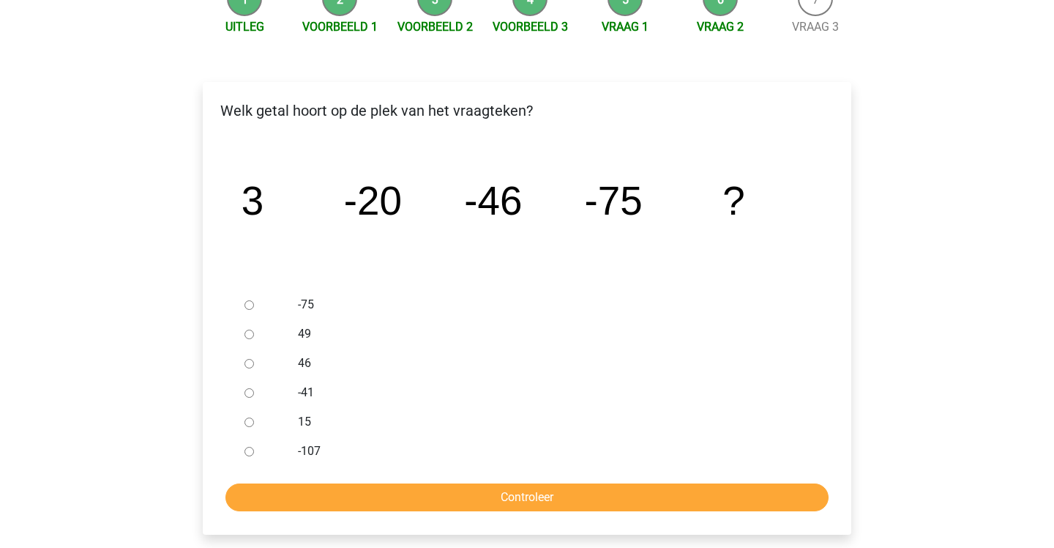
click at [251, 453] on input "-107" at bounding box center [250, 452] width 10 height 10
radio input "true"
click at [255, 488] on input "Controleer" at bounding box center [527, 497] width 603 height 28
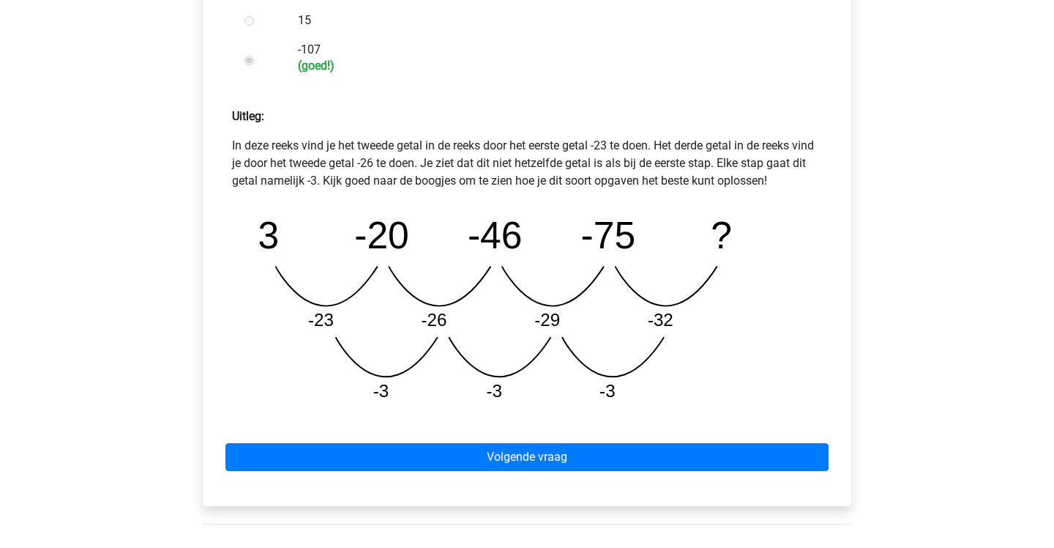
scroll to position [584, 0]
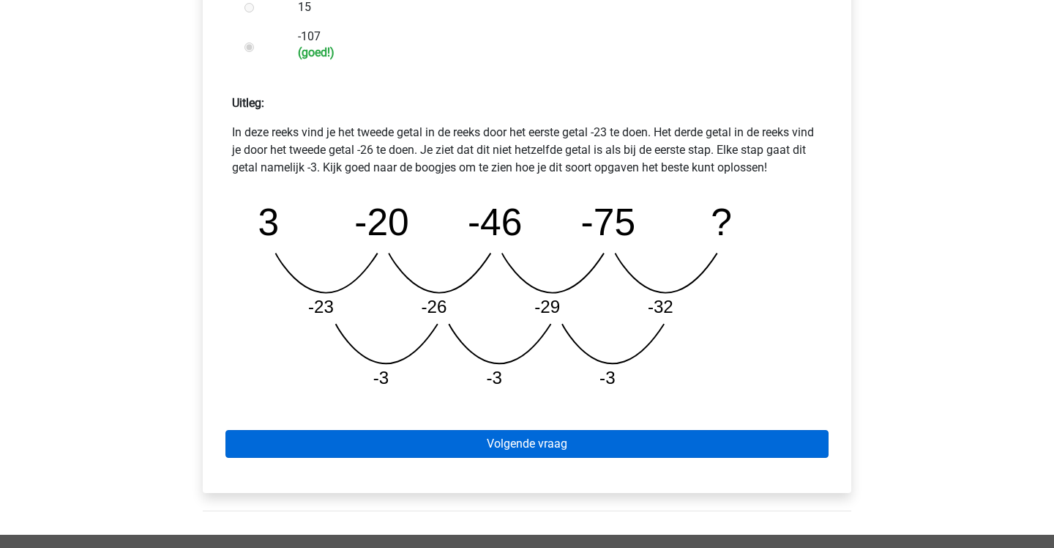
click at [286, 457] on link "Volgende vraag" at bounding box center [527, 444] width 603 height 28
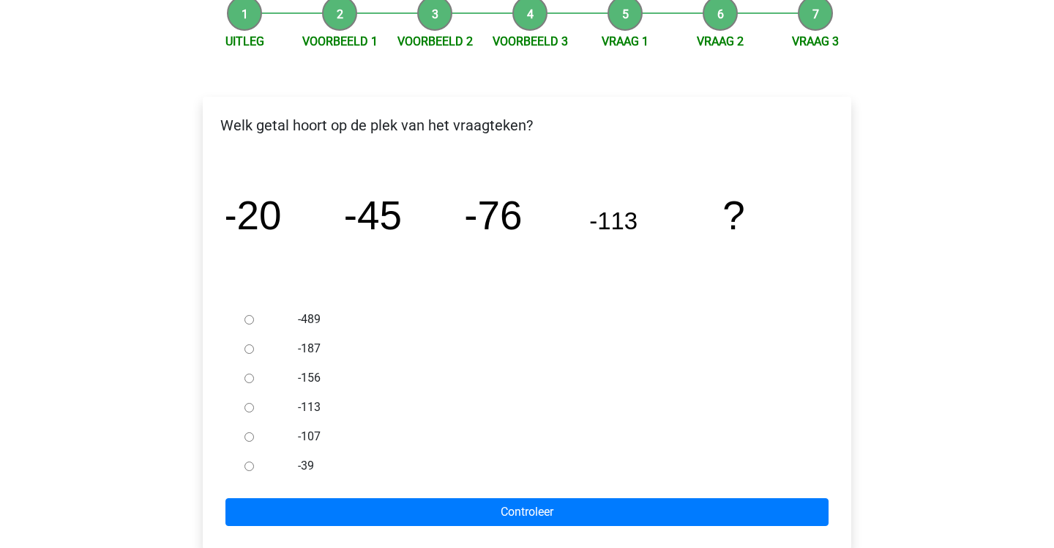
scroll to position [157, 0]
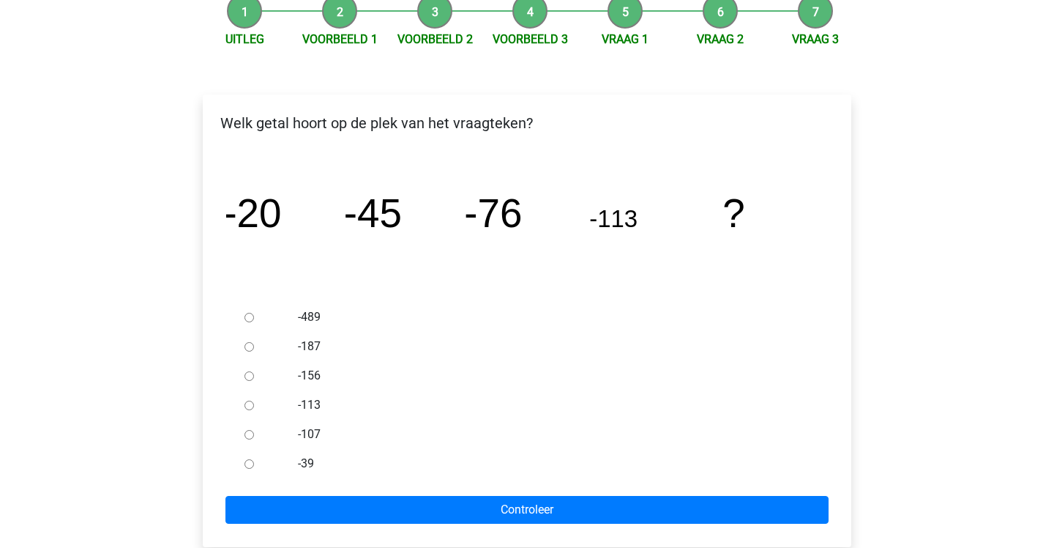
click at [246, 379] on input "-156" at bounding box center [250, 376] width 10 height 10
radio input "true"
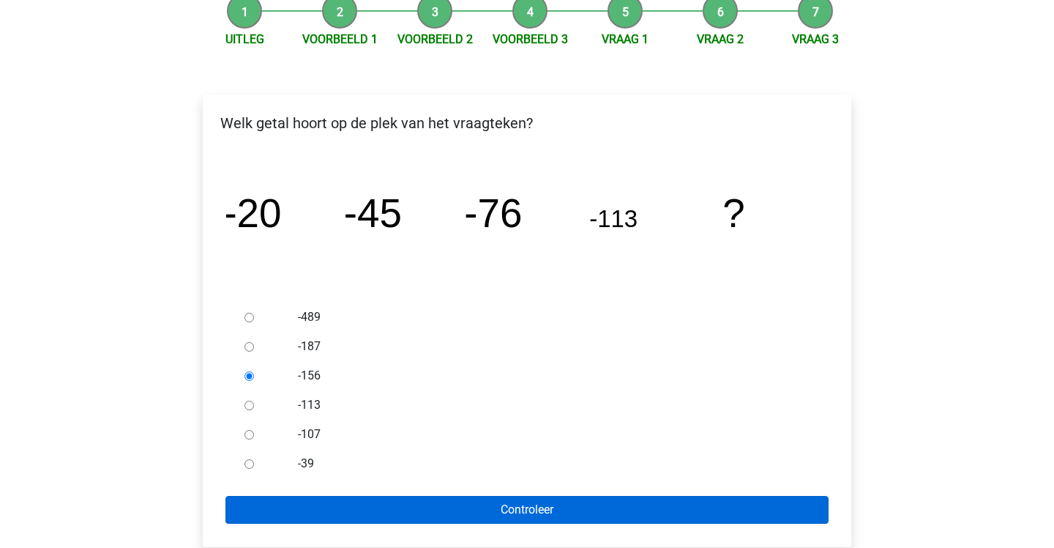
click at [318, 510] on input "Controleer" at bounding box center [527, 510] width 603 height 28
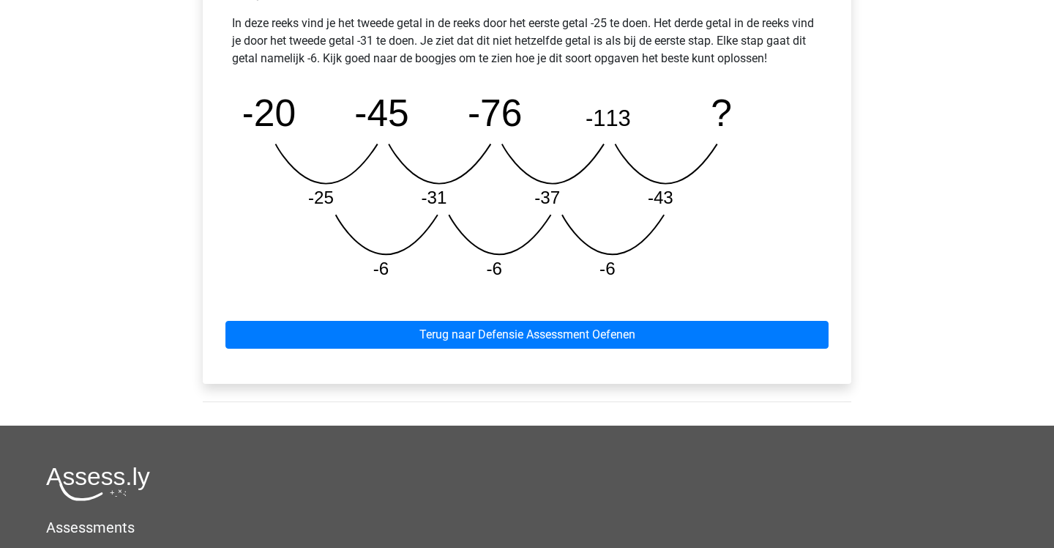
scroll to position [701, 0]
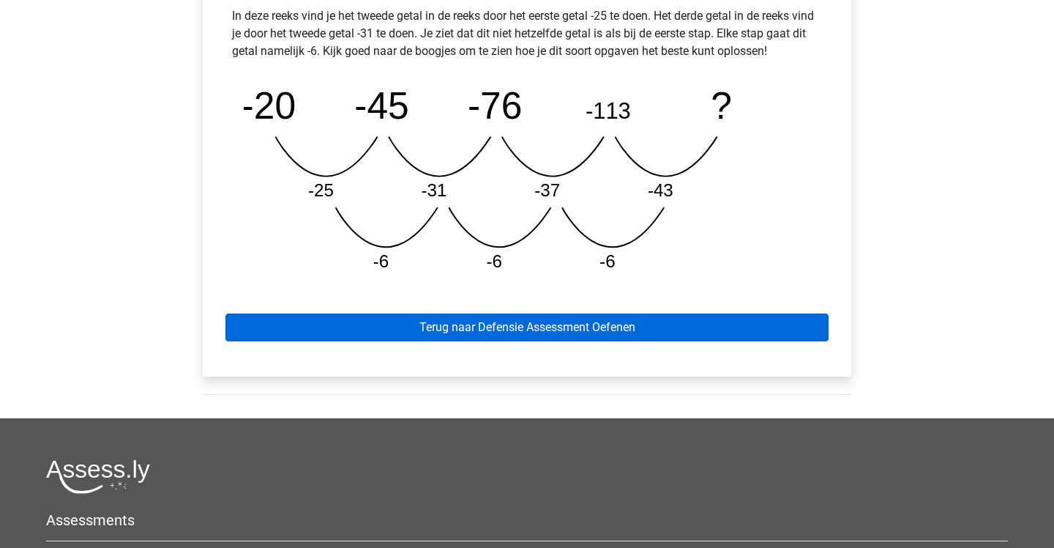
click at [406, 319] on link "Terug naar Defensie Assessment Oefenen" at bounding box center [527, 327] width 603 height 28
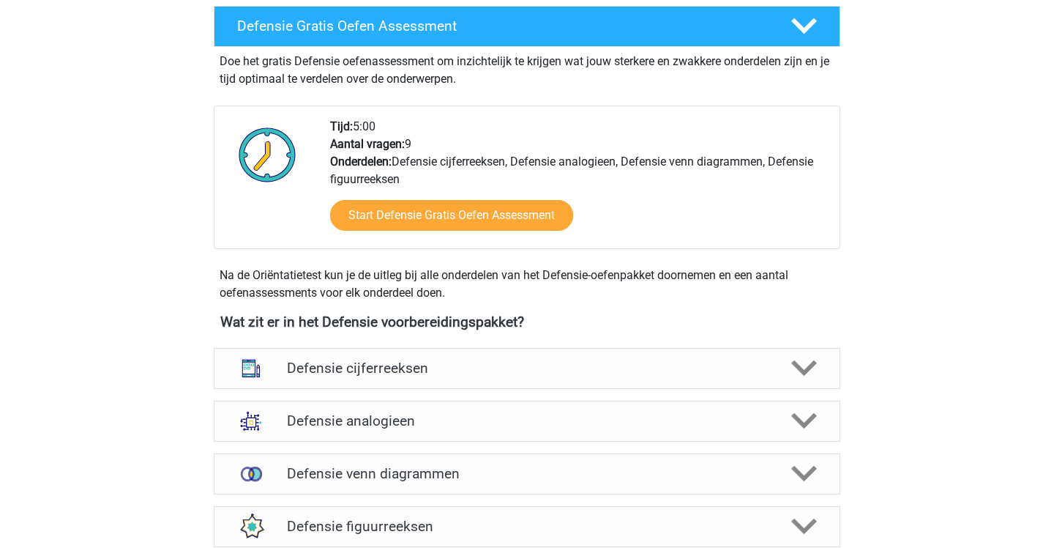
scroll to position [412, 0]
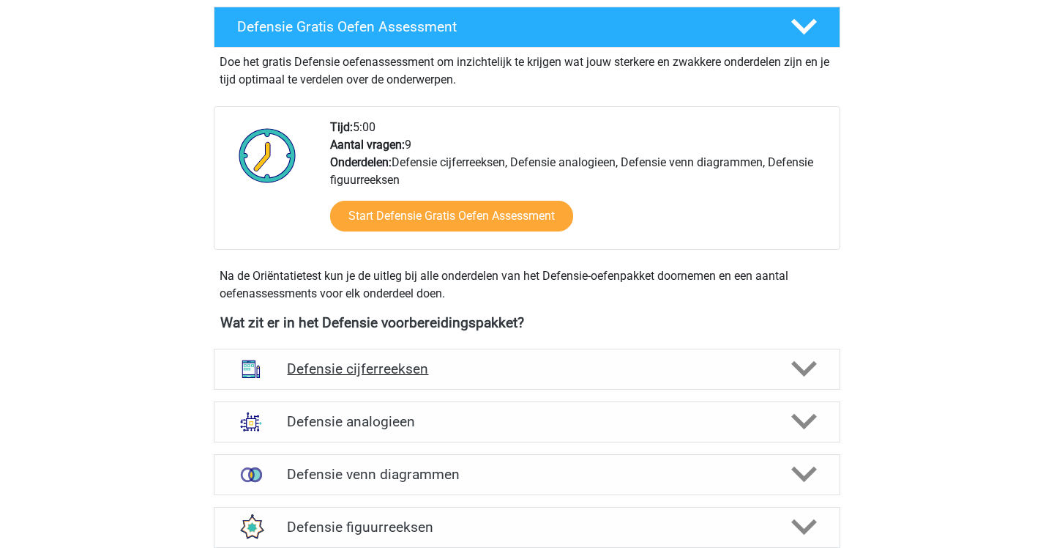
click at [379, 359] on div "Defensie cijferreeksen" at bounding box center [527, 369] width 627 height 41
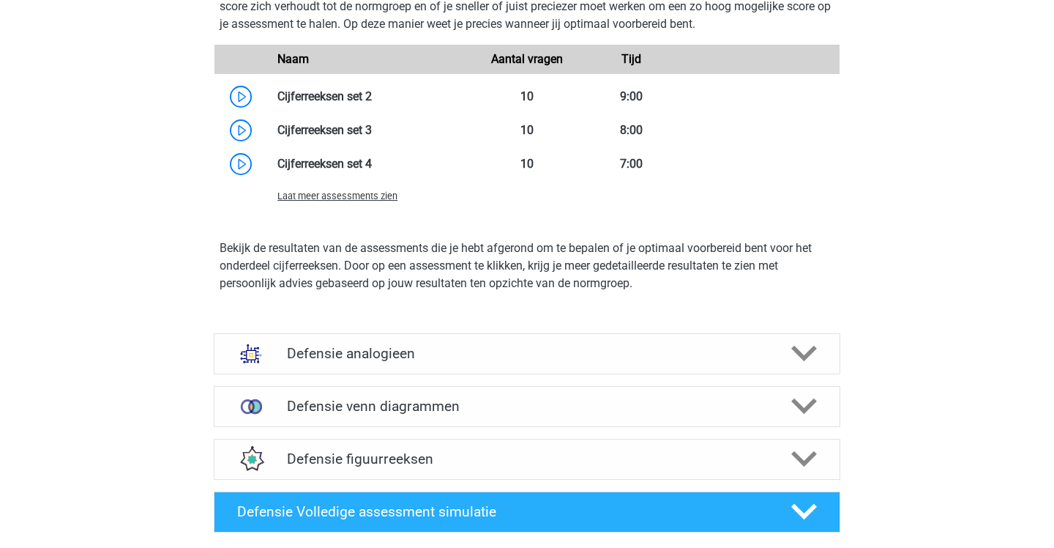
scroll to position [1312, 0]
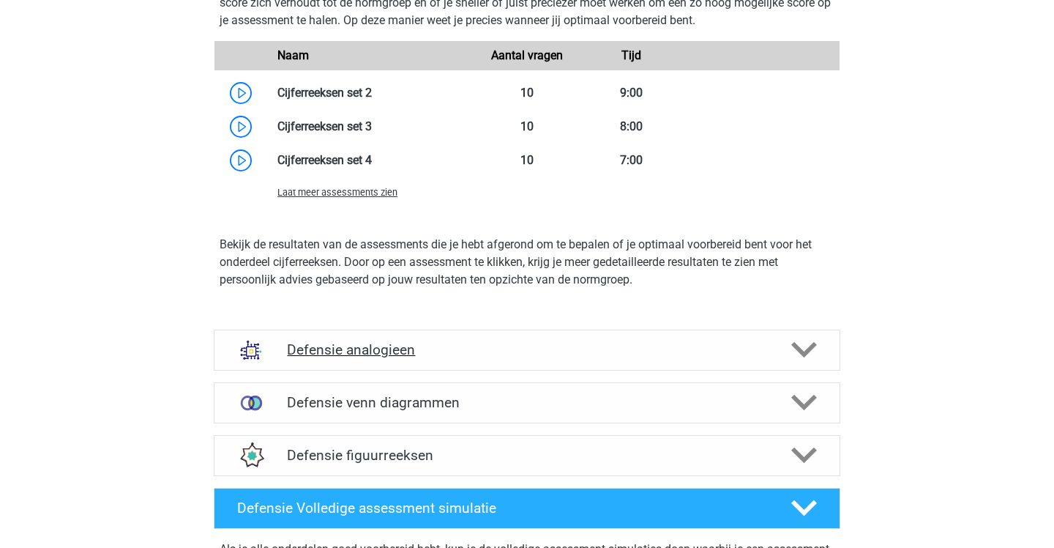
click at [403, 335] on div "Defensie analogieen" at bounding box center [527, 350] width 627 height 41
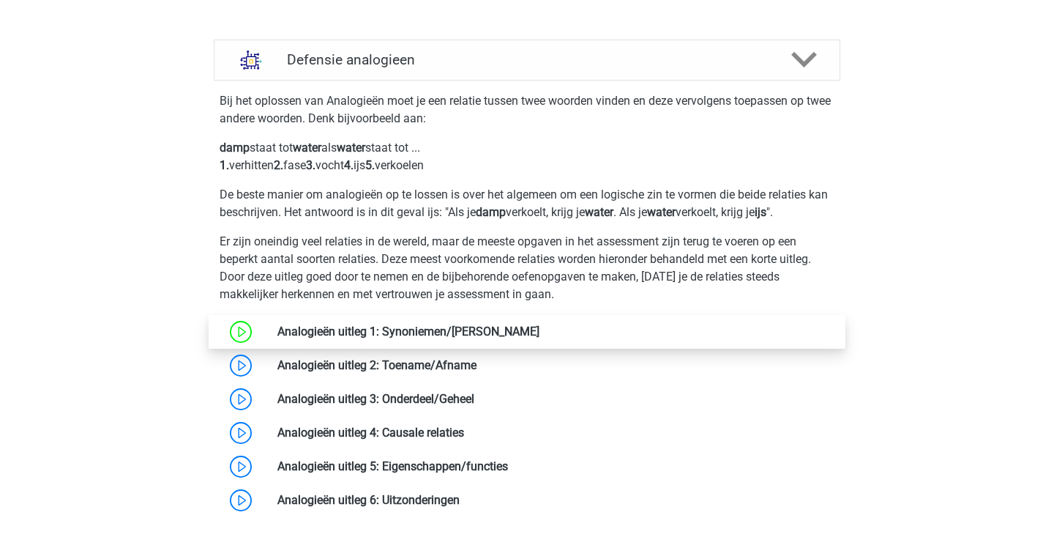
scroll to position [1602, 0]
click at [540, 331] on link at bounding box center [540, 331] width 0 height 14
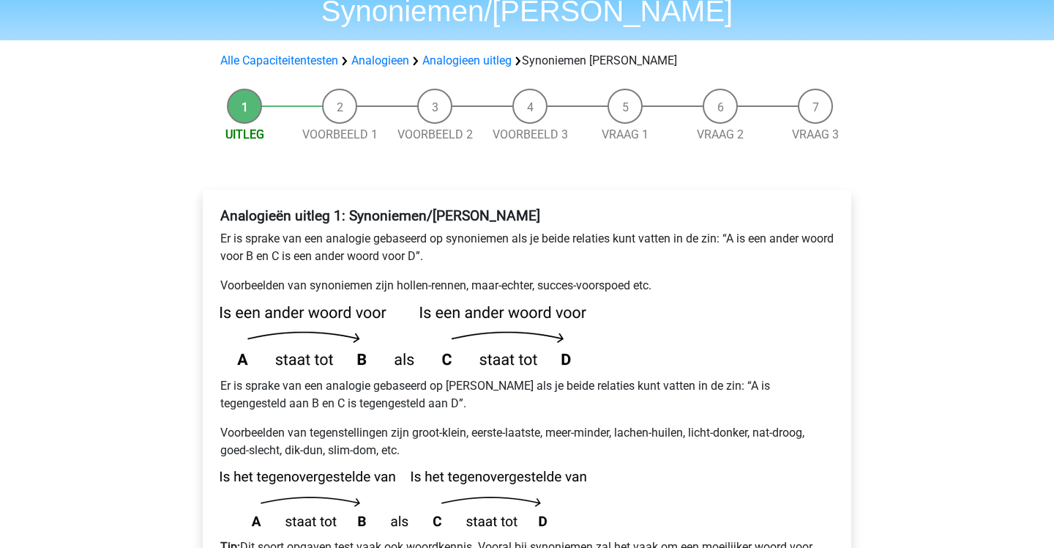
scroll to position [99, 0]
